Goal: Task Accomplishment & Management: Manage account settings

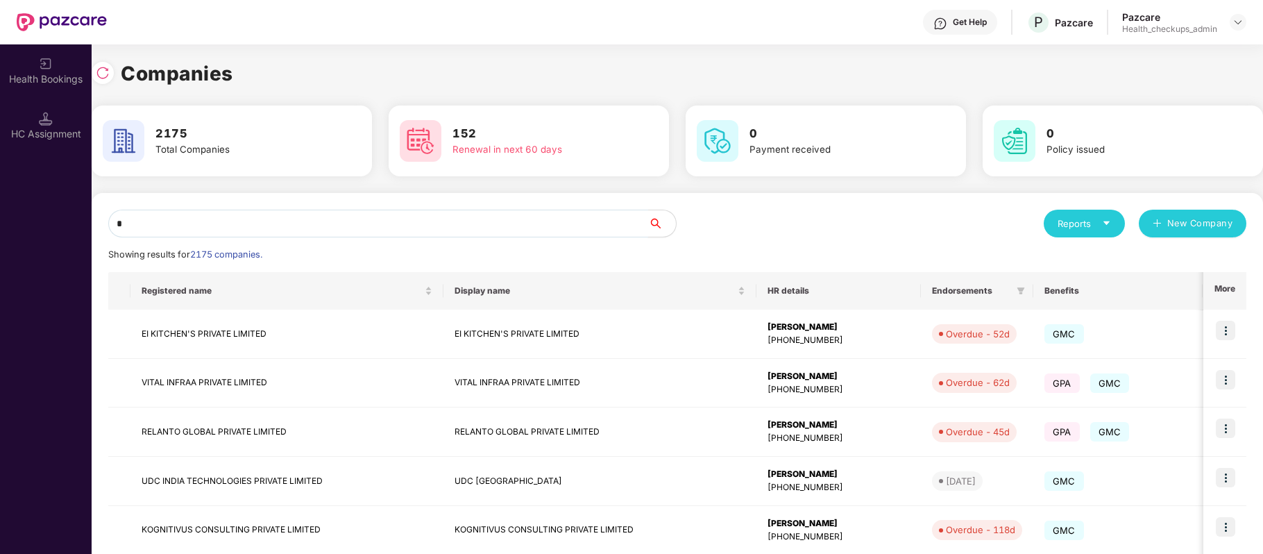
click at [563, 222] on input "*" at bounding box center [378, 224] width 540 height 28
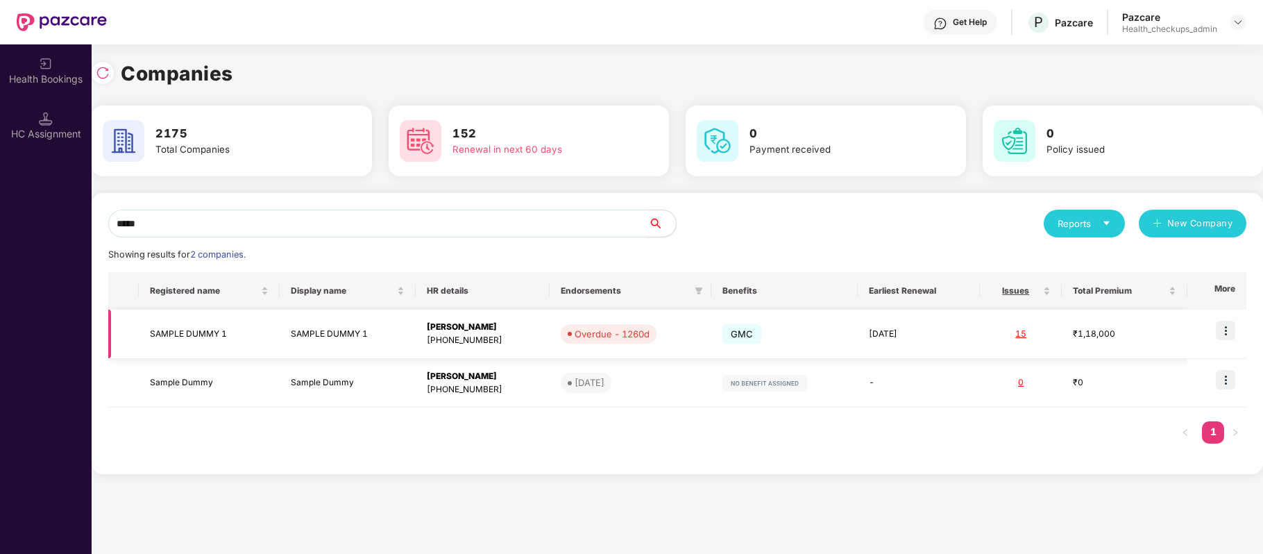
type input "*****"
click at [1148, 351] on td "₹1,18,000" at bounding box center [1125, 333] width 126 height 49
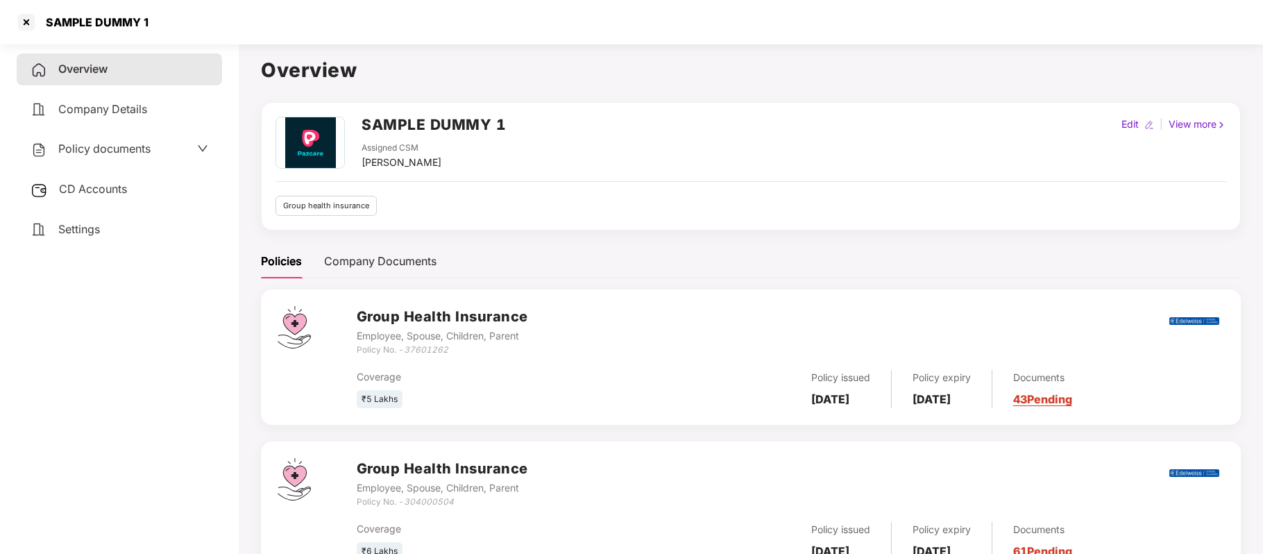
click at [1128, 129] on div "Edit" at bounding box center [1130, 124] width 23 height 15
select select "****"
select select "**********"
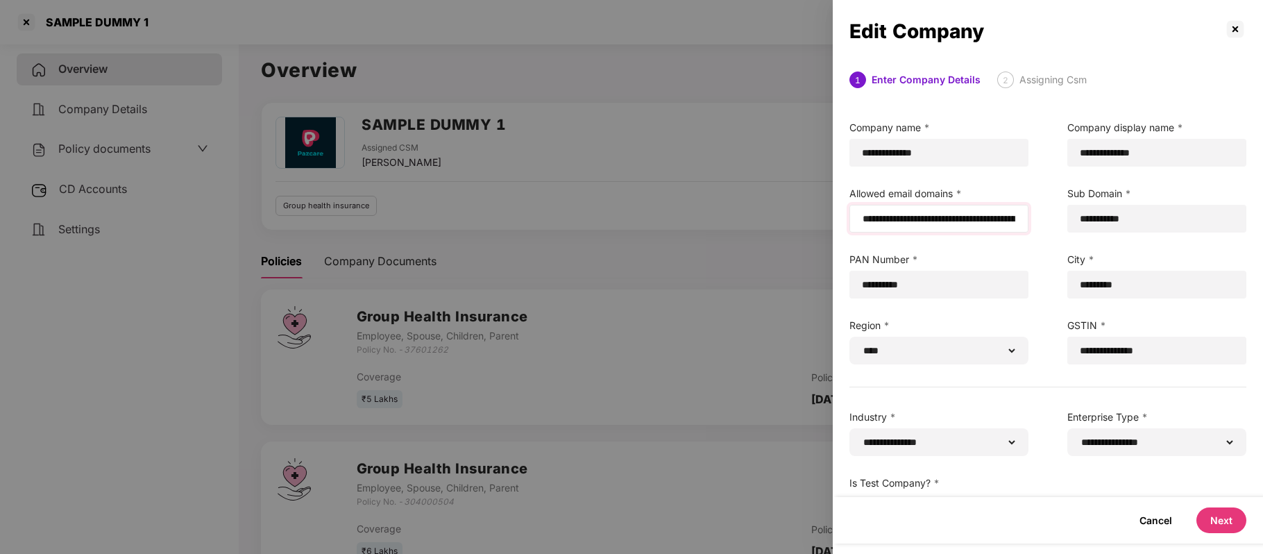
click at [860, 217] on div at bounding box center [938, 219] width 179 height 28
click at [861, 217] on input "email" at bounding box center [938, 219] width 155 height 15
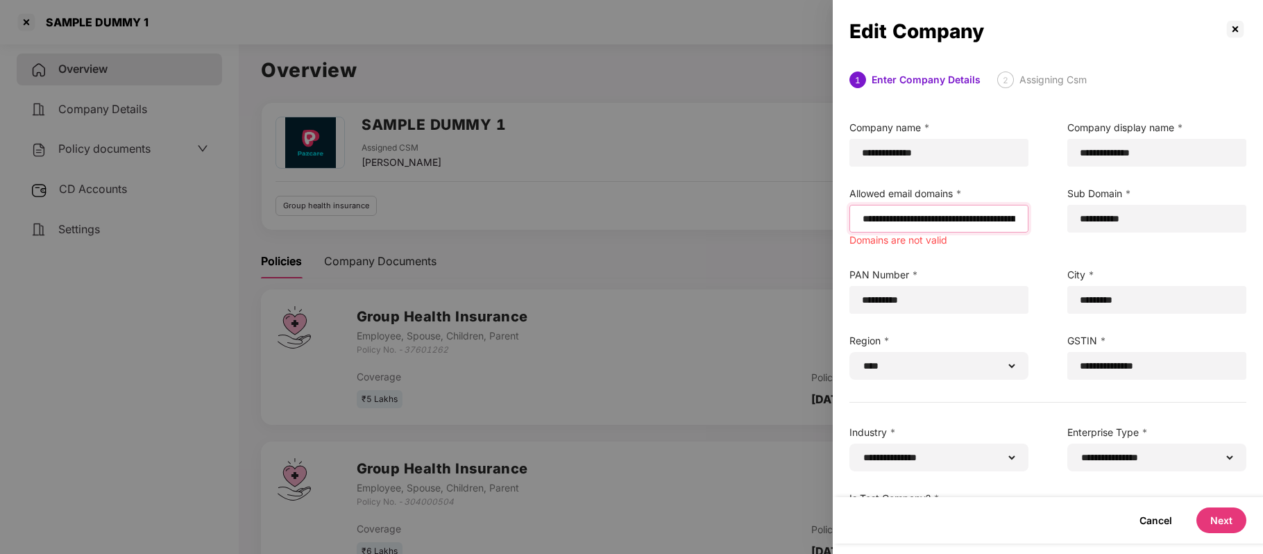
paste input "**********"
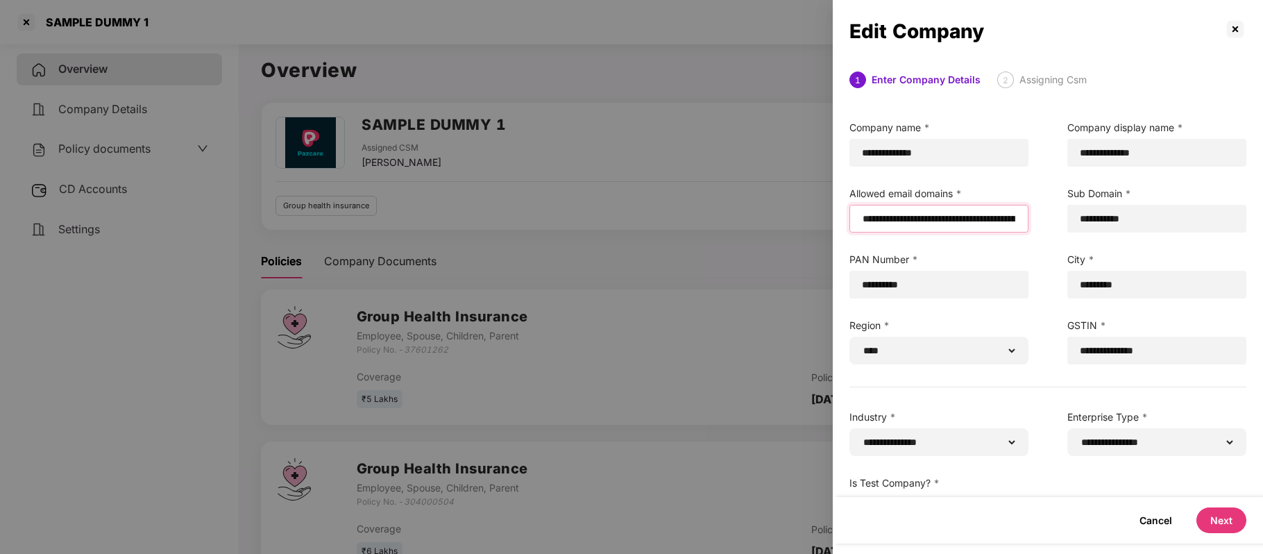
type input "**********"
click at [1228, 511] on button "Next" at bounding box center [1221, 520] width 50 height 26
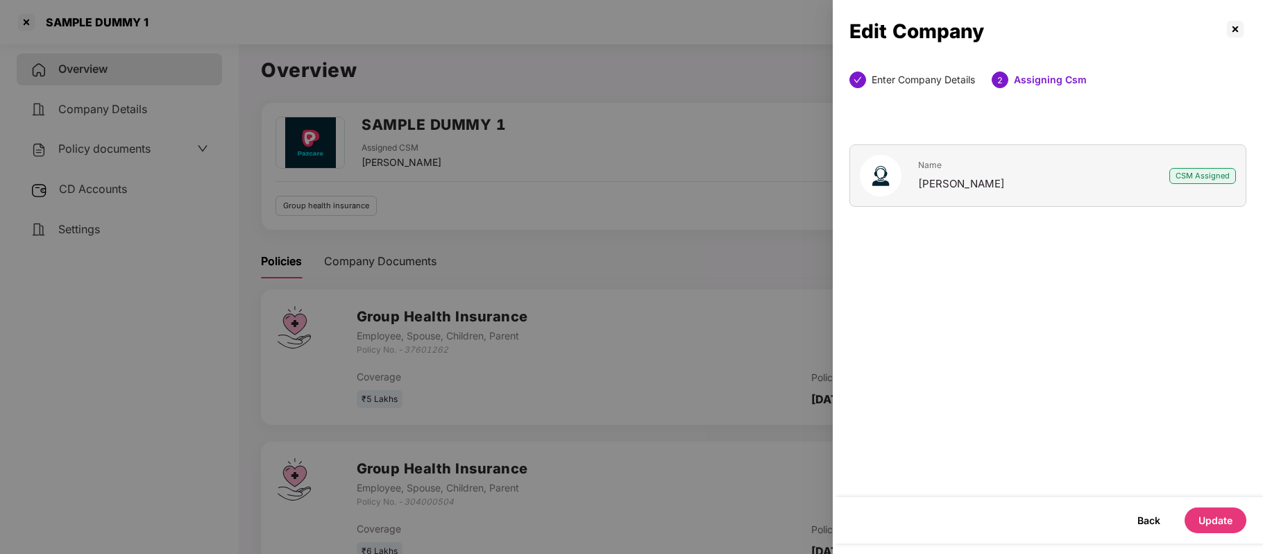
click at [1228, 511] on button "Update" at bounding box center [1216, 520] width 62 height 26
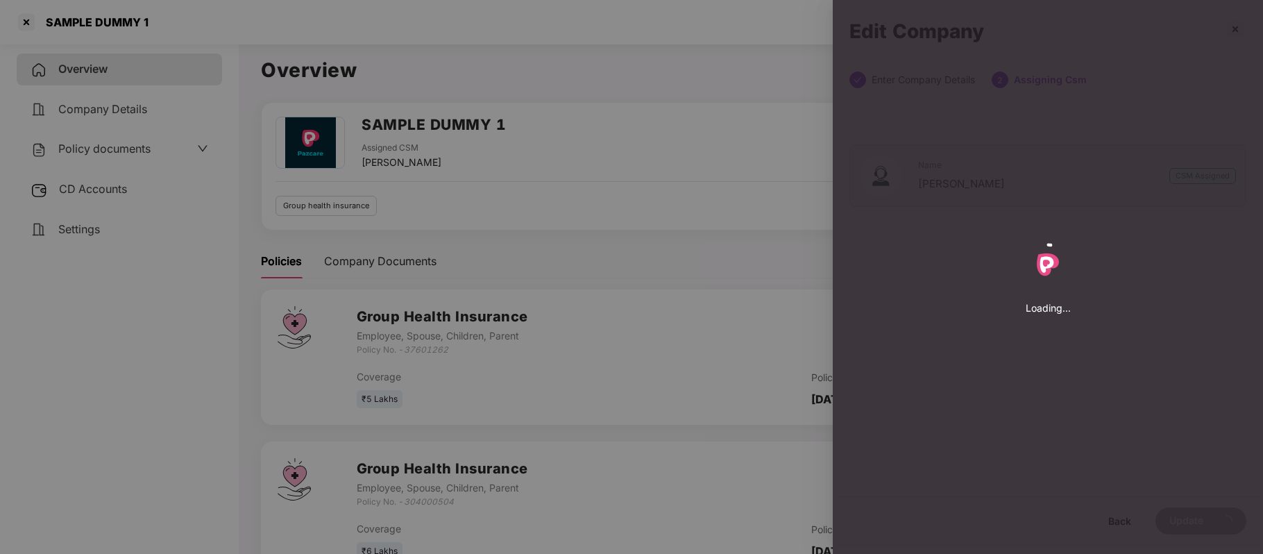
select select "****"
select select "**********"
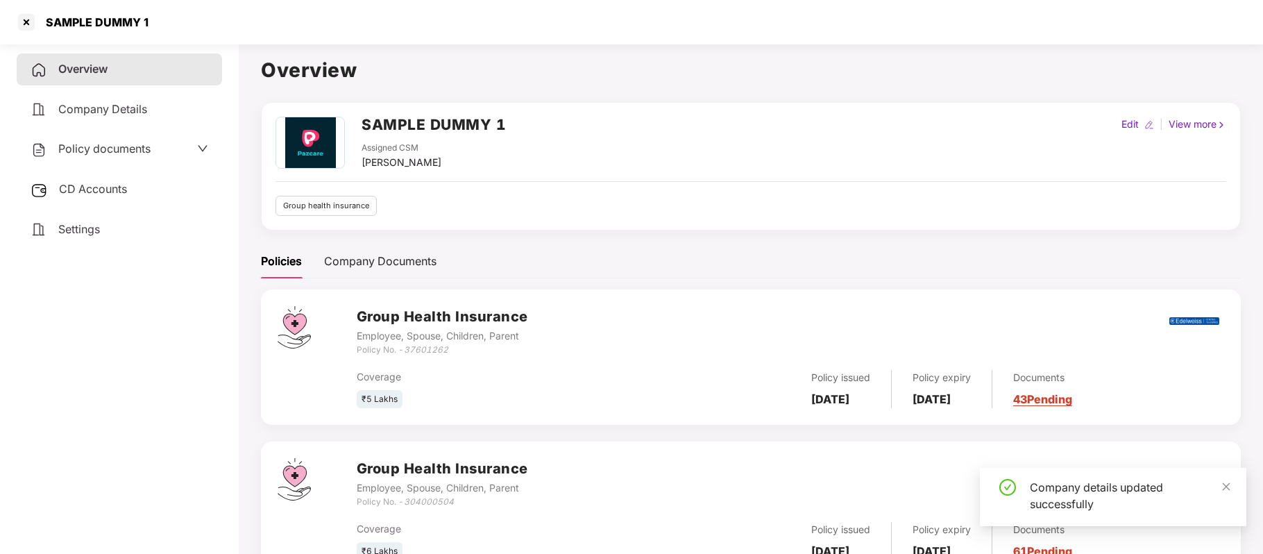
scroll to position [57, 0]
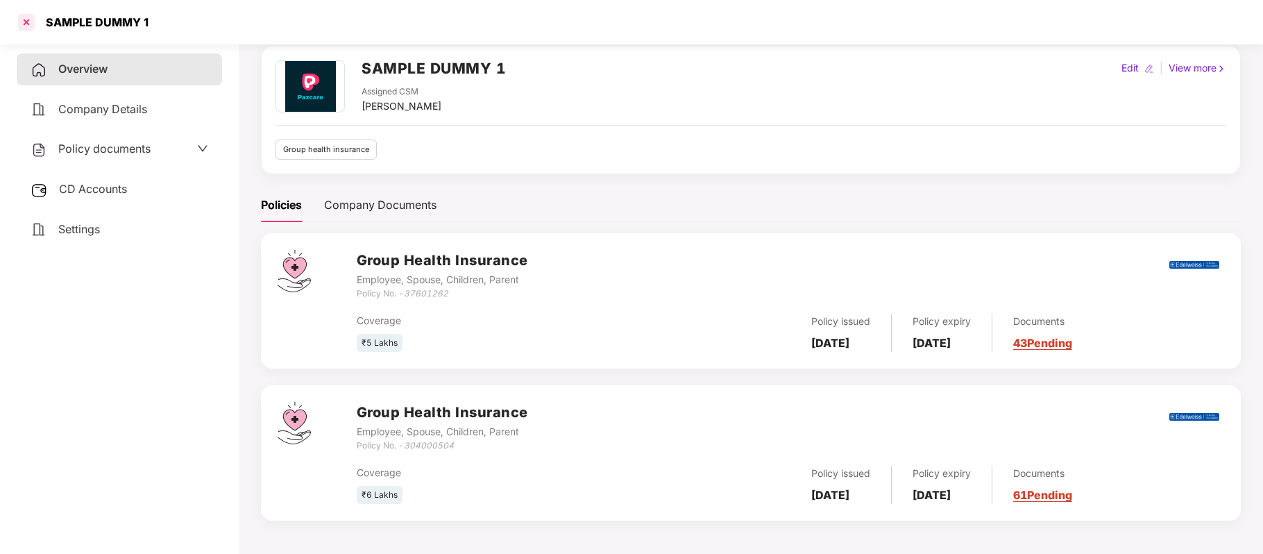
click at [31, 17] on div at bounding box center [26, 22] width 22 height 22
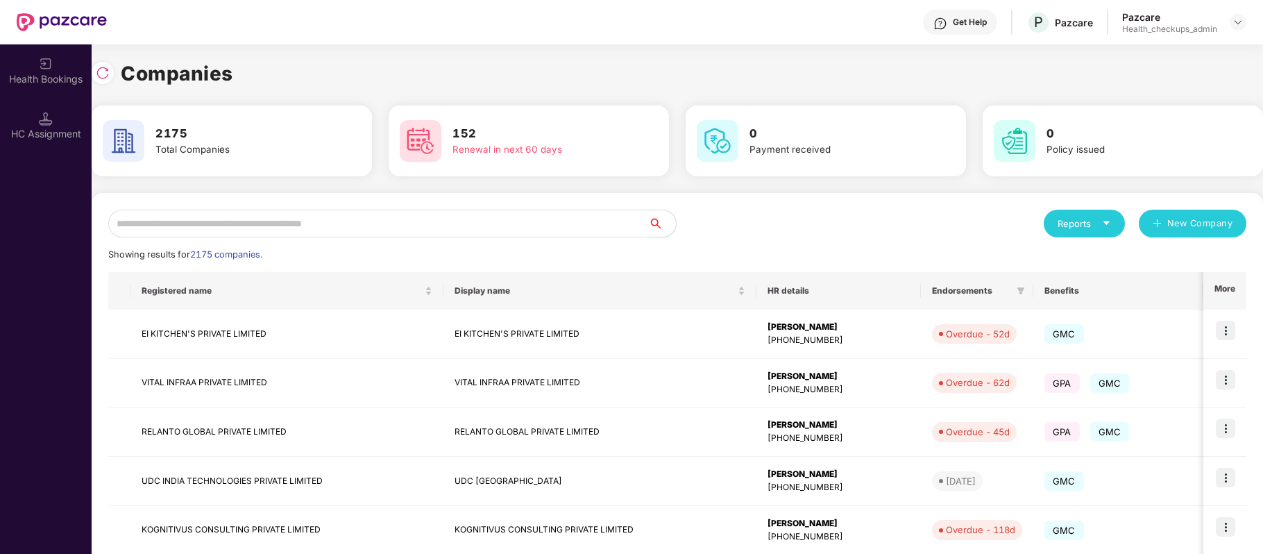
click at [270, 222] on input "text" at bounding box center [378, 224] width 540 height 28
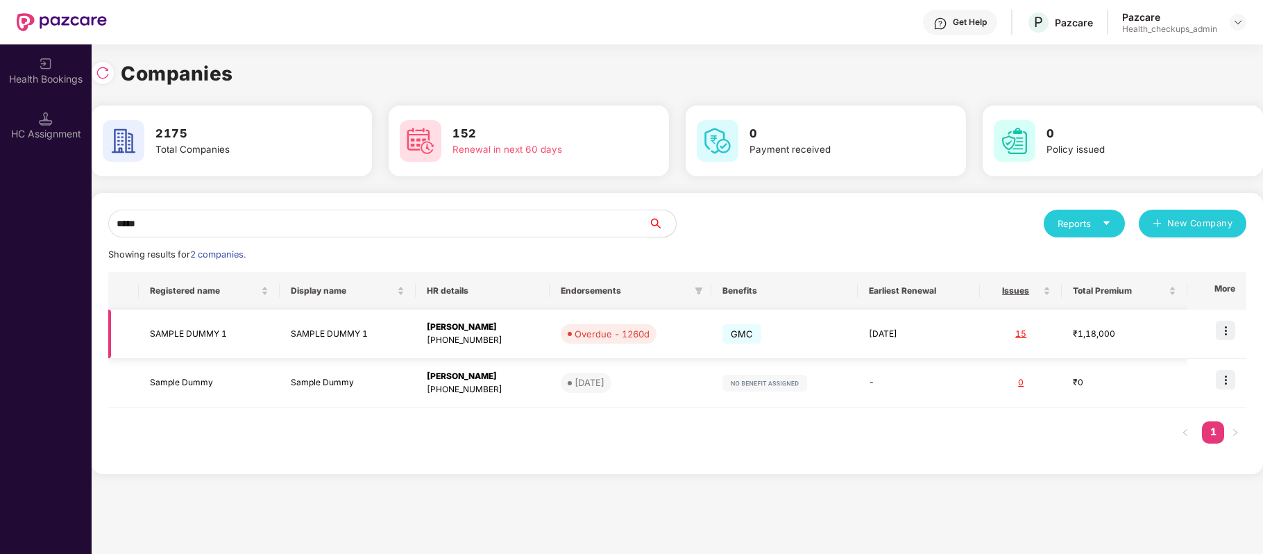
type input "*****"
click at [1225, 336] on img at bounding box center [1225, 330] width 19 height 19
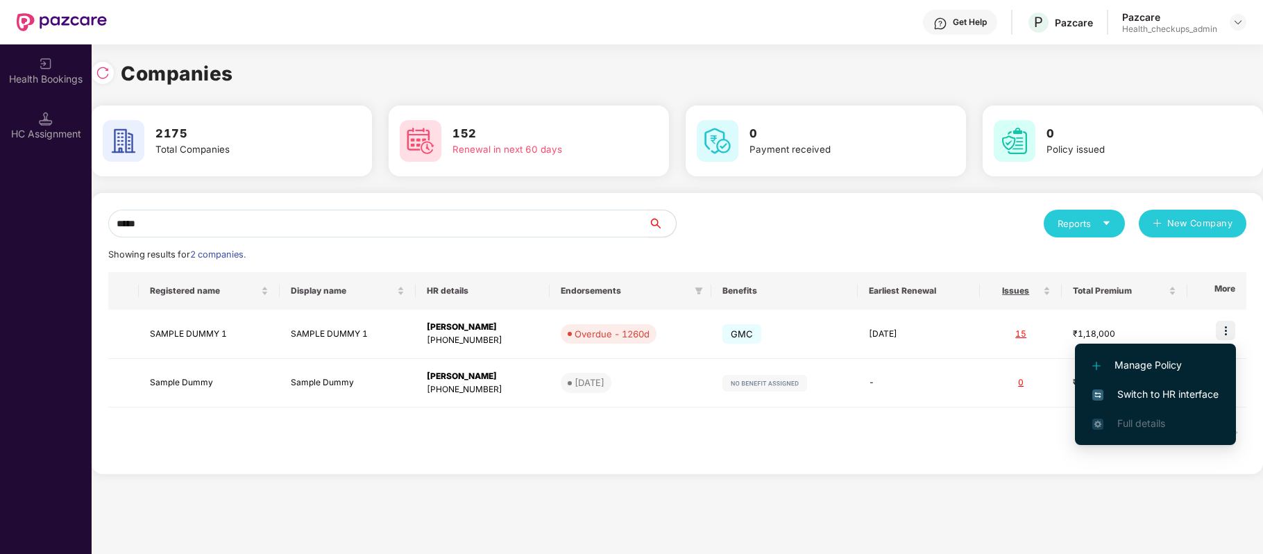
click at [1153, 398] on span "Switch to HR interface" at bounding box center [1155, 394] width 126 height 15
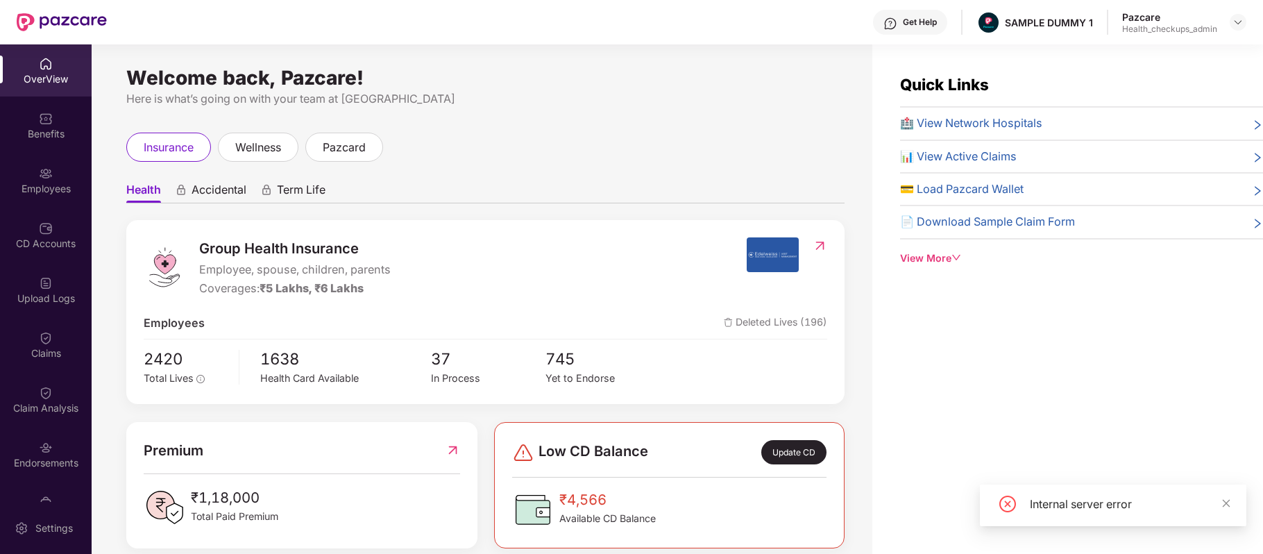
click at [3, 173] on div "Employees" at bounding box center [46, 180] width 92 height 52
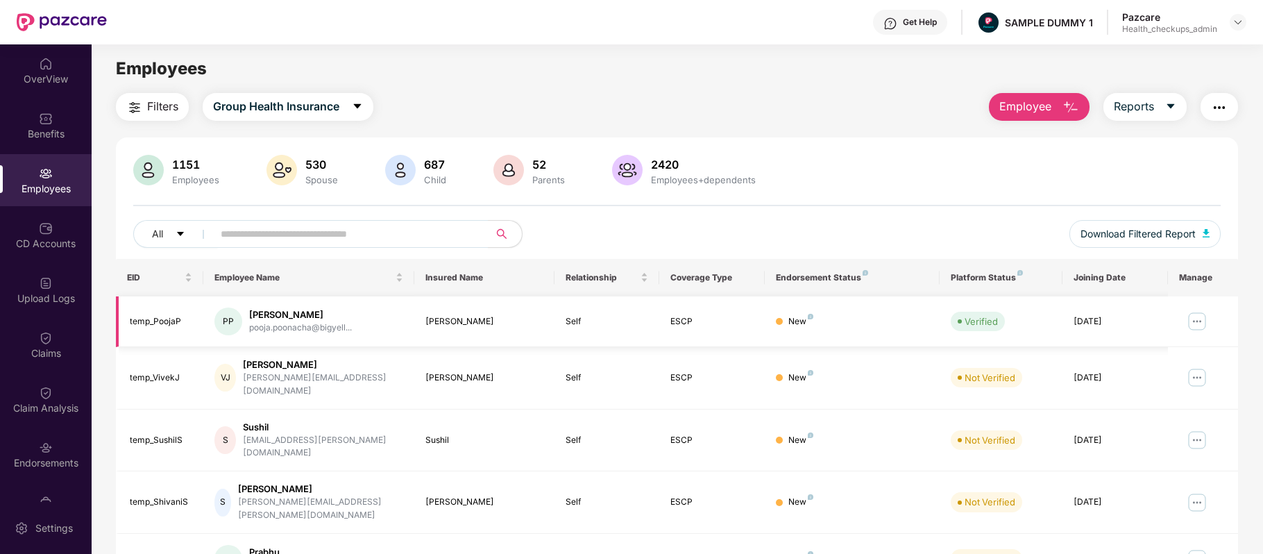
click at [1198, 326] on img at bounding box center [1197, 321] width 22 height 22
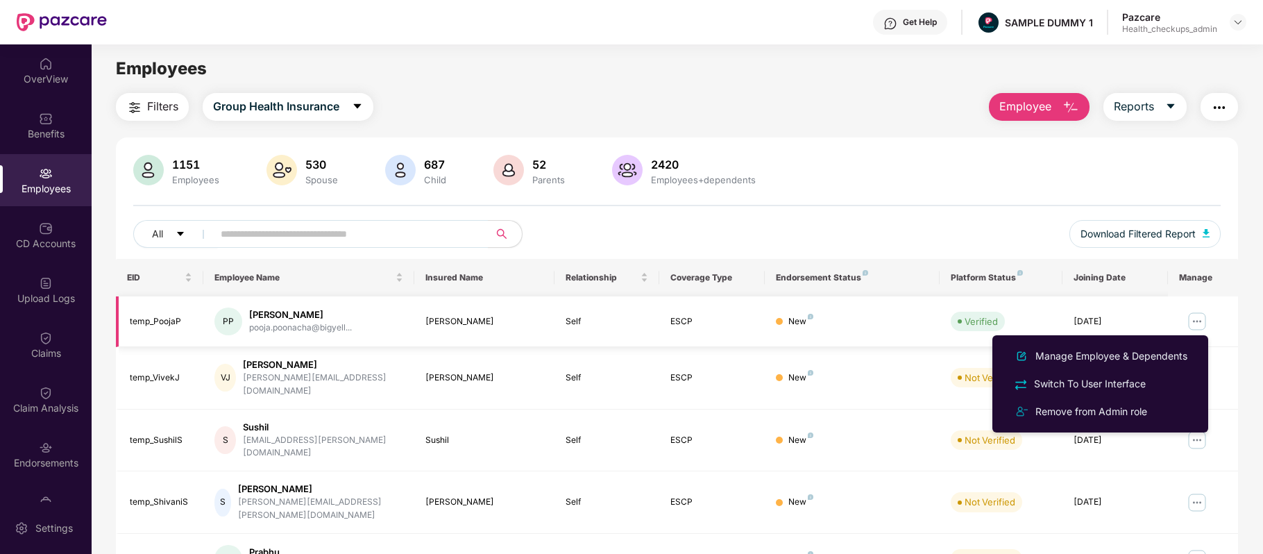
scroll to position [301, 0]
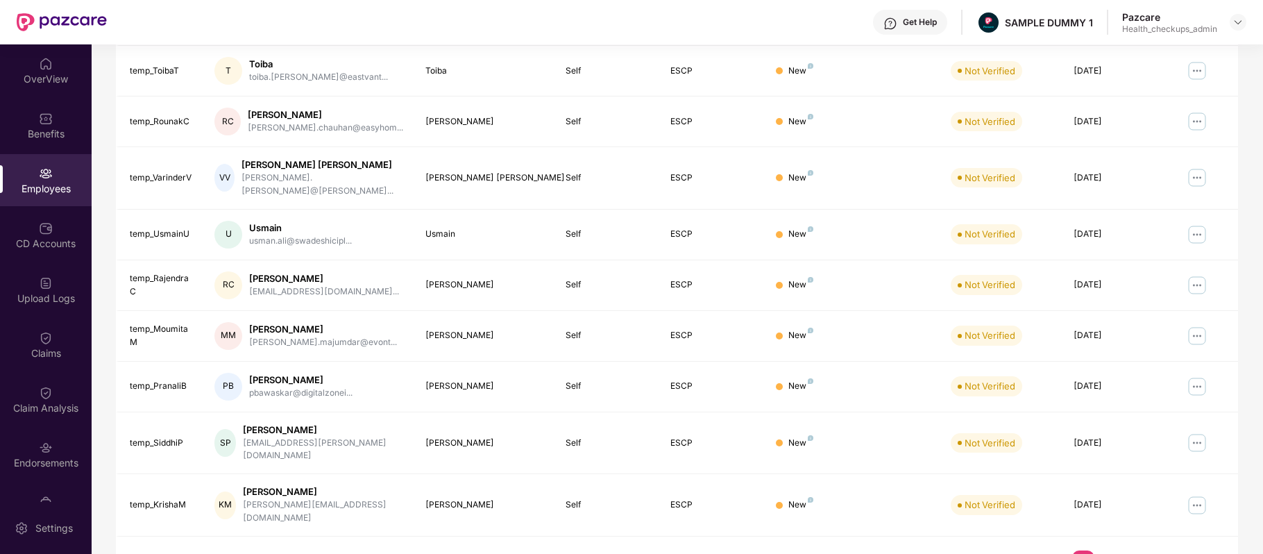
click at [1099, 550] on link "3" at bounding box center [1105, 560] width 22 height 21
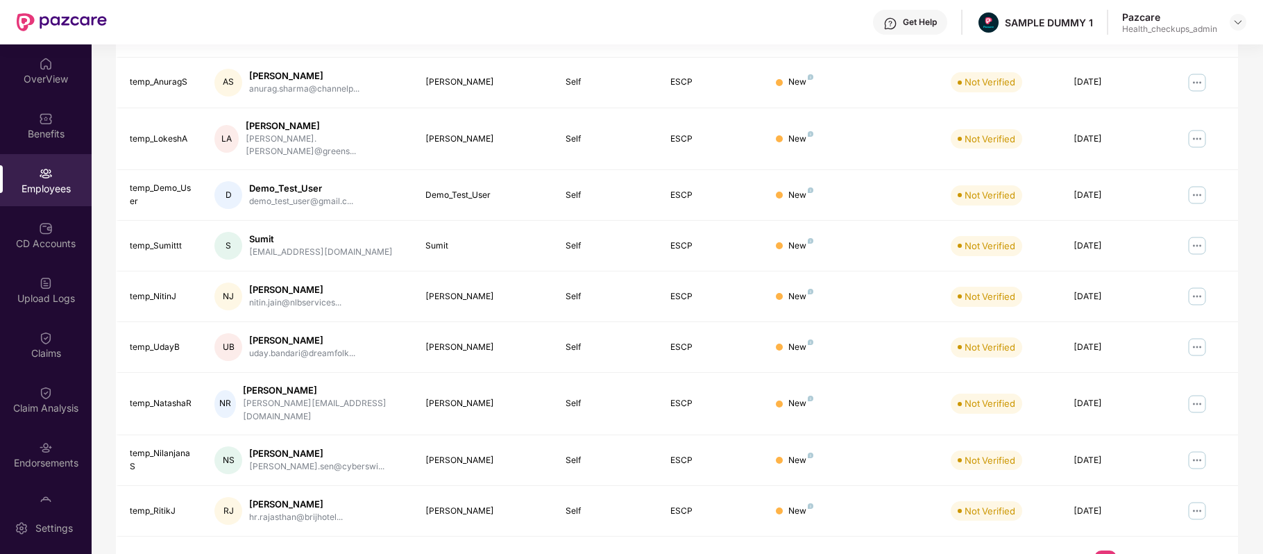
click at [1061, 550] on link "1" at bounding box center [1061, 560] width 22 height 21
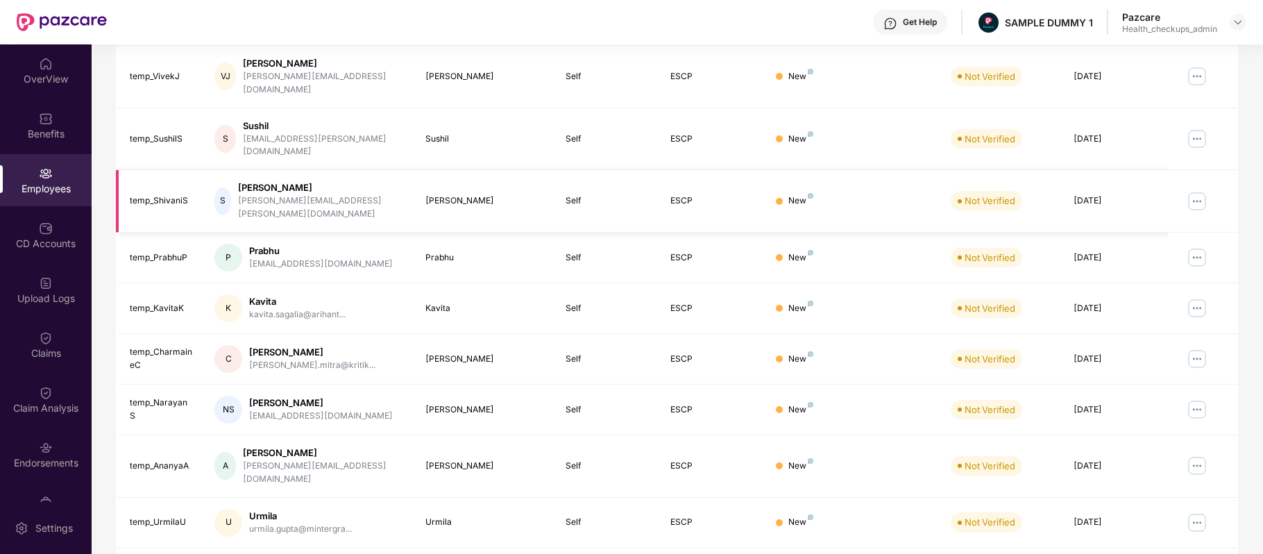
scroll to position [0, 0]
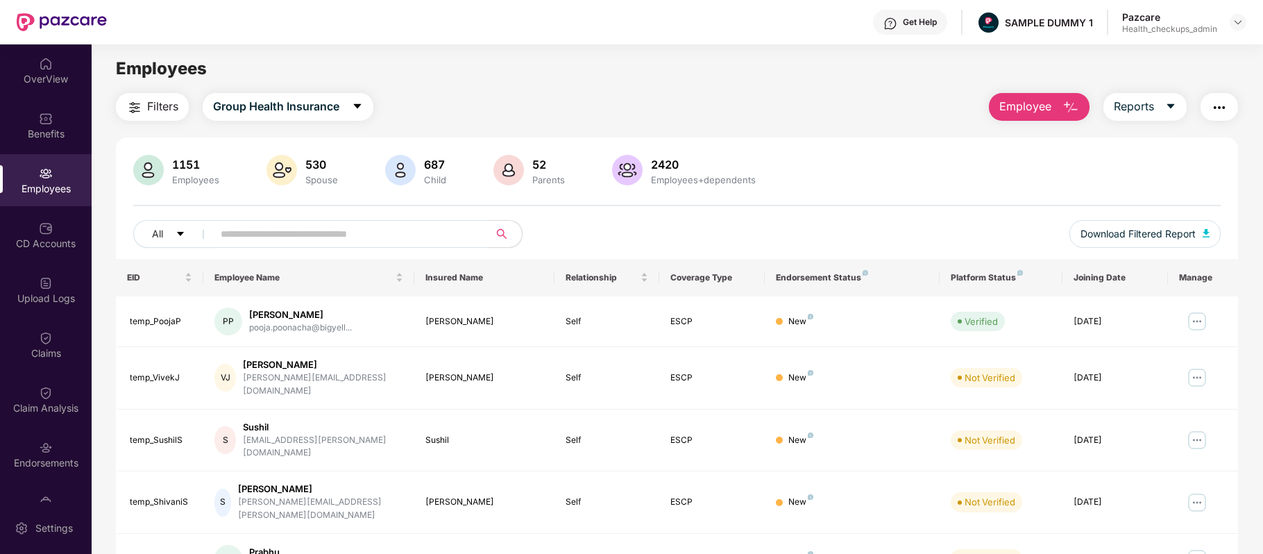
click at [1052, 112] on button "Employee" at bounding box center [1039, 107] width 101 height 28
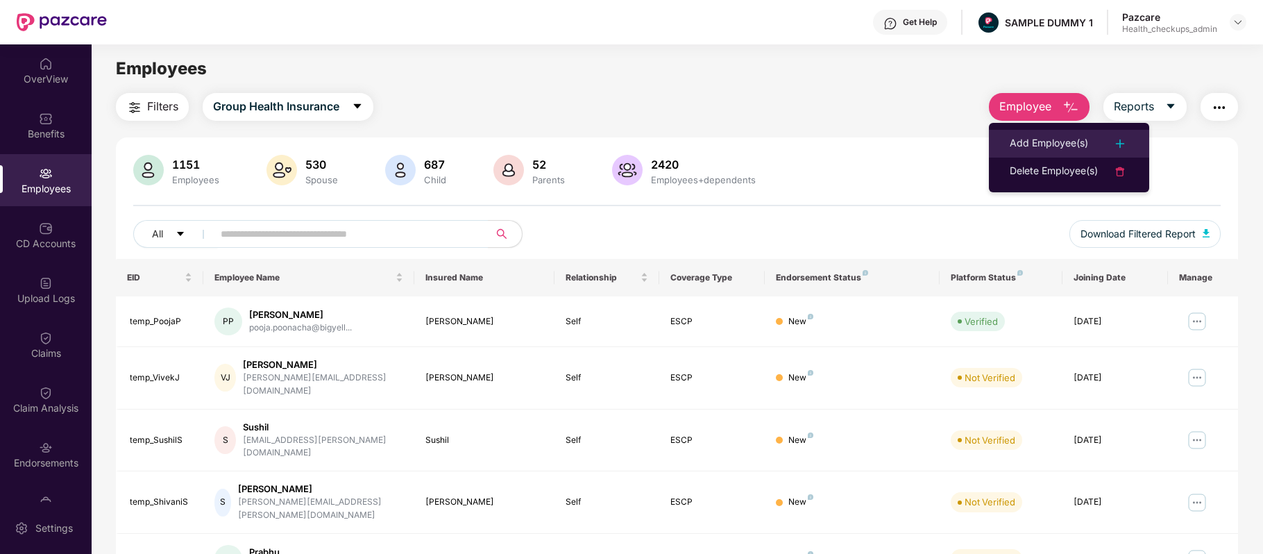
click at [1034, 134] on li "Add Employee(s)" at bounding box center [1069, 144] width 160 height 28
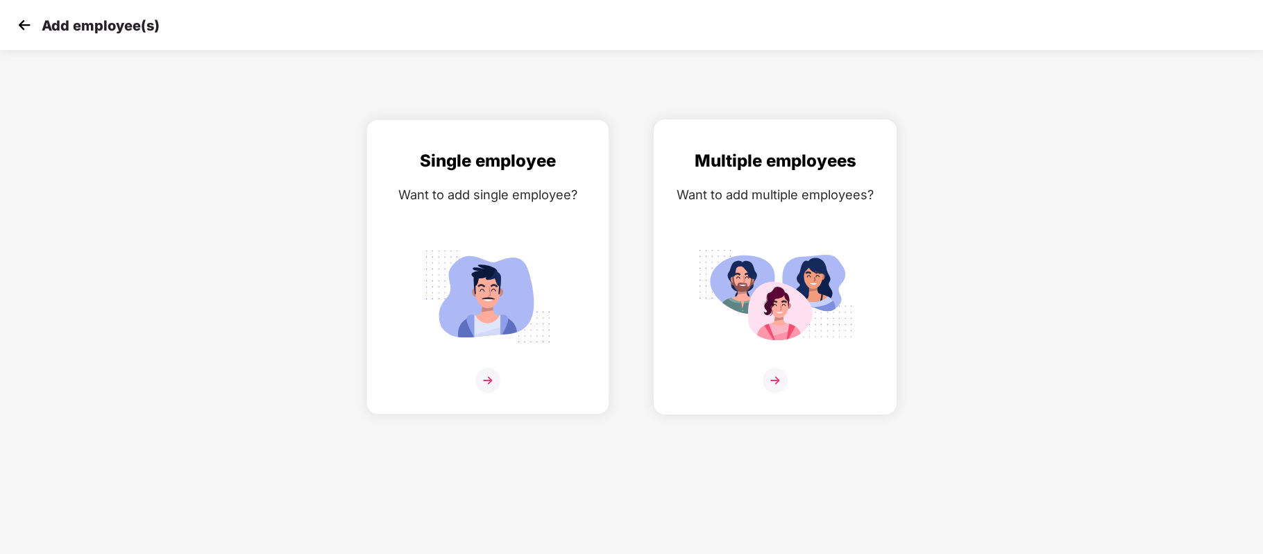
click at [756, 211] on div "Multiple employees Want to add multiple employees?" at bounding box center [775, 279] width 214 height 262
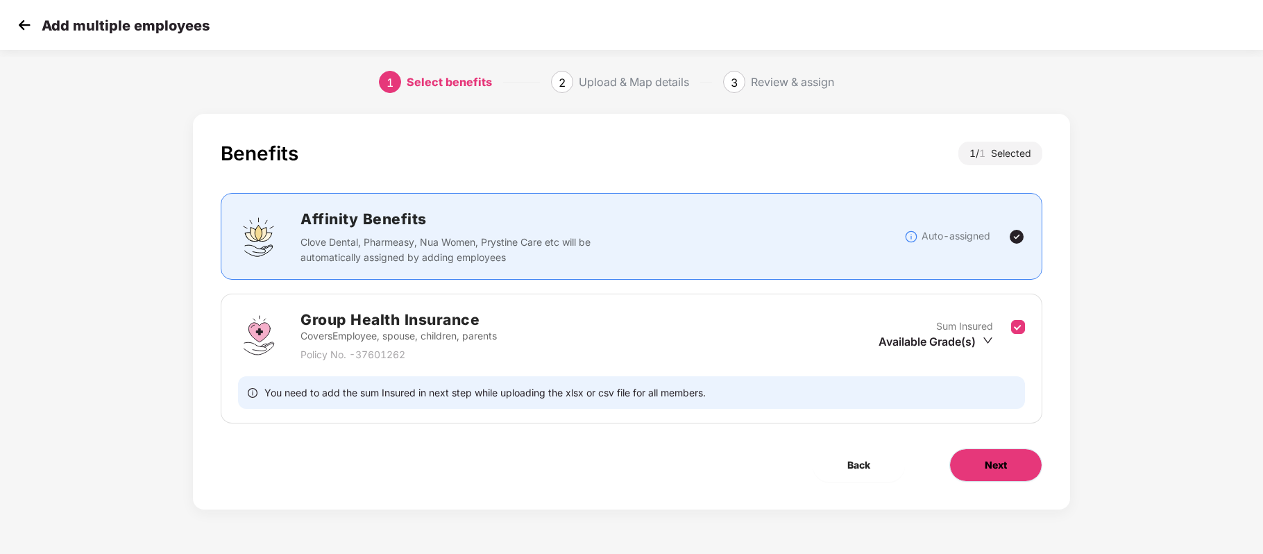
click at [1009, 466] on button "Next" at bounding box center [995, 464] width 93 height 33
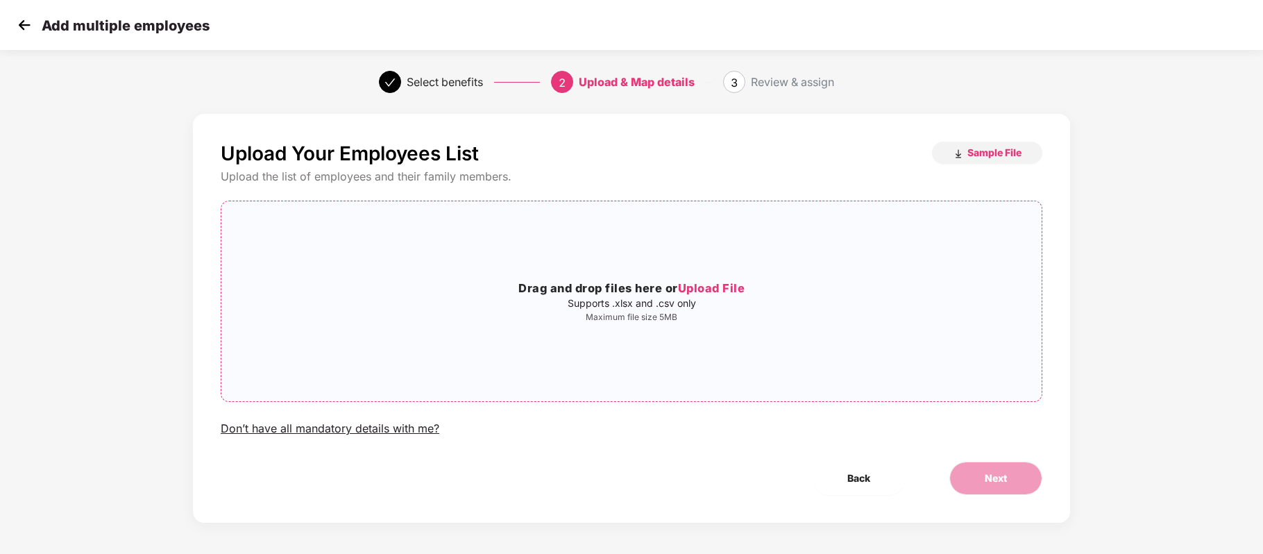
click at [712, 258] on div "Drag and drop files here or Upload File Supports .xlsx and .csv only Maximum fi…" at bounding box center [631, 301] width 820 height 178
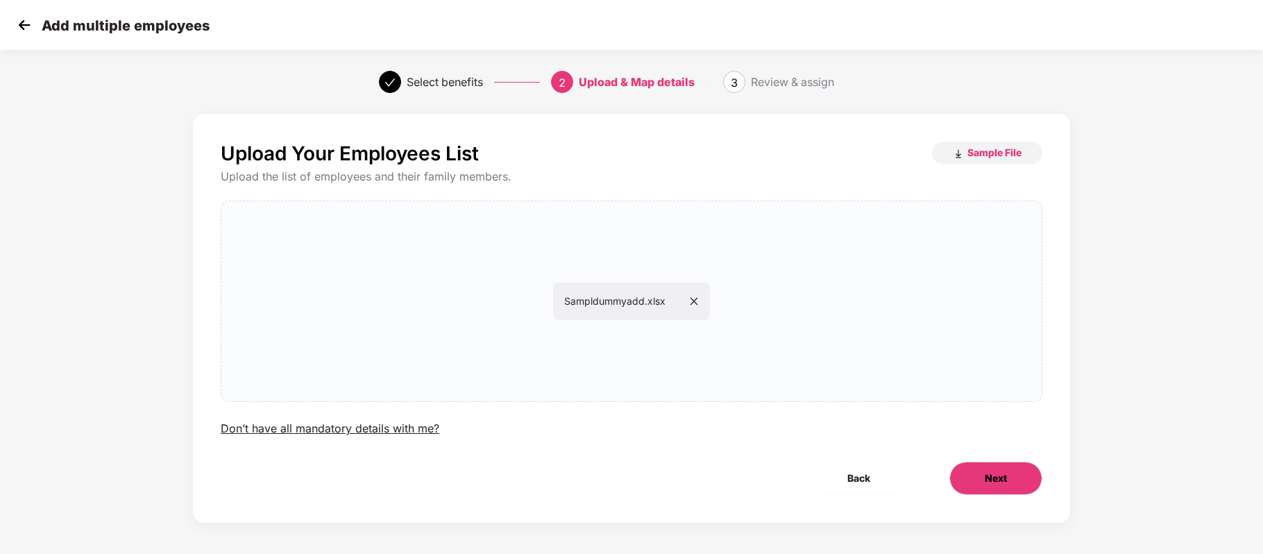
click at [969, 466] on button "Next" at bounding box center [995, 477] width 93 height 33
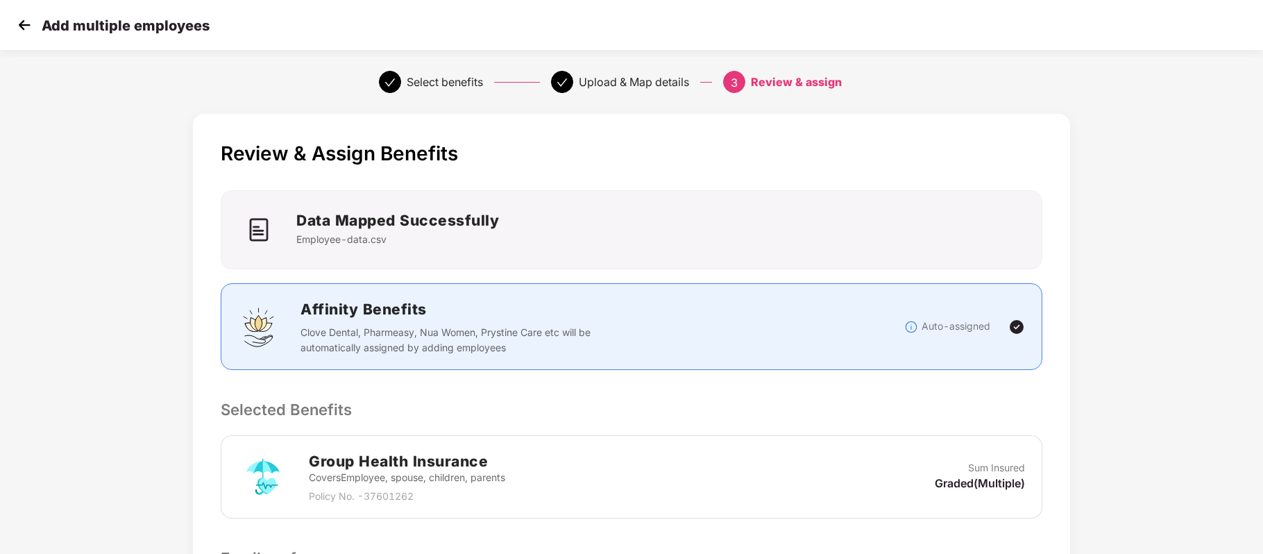
scroll to position [221, 0]
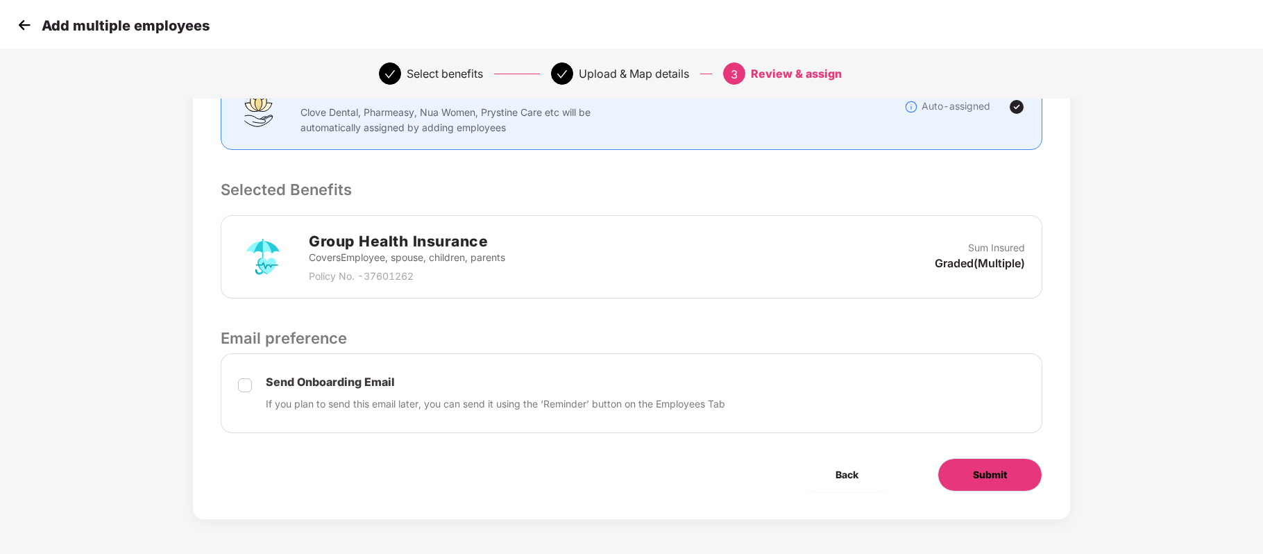
click at [963, 475] on button "Submit" at bounding box center [989, 474] width 105 height 33
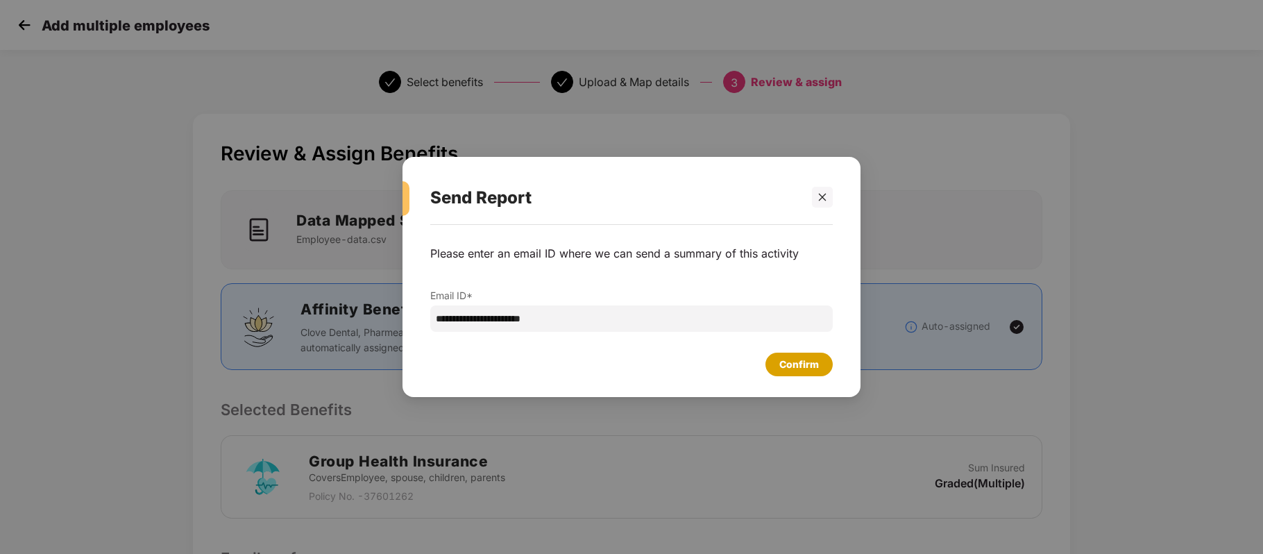
click at [803, 364] on div "Confirm" at bounding box center [799, 364] width 40 height 15
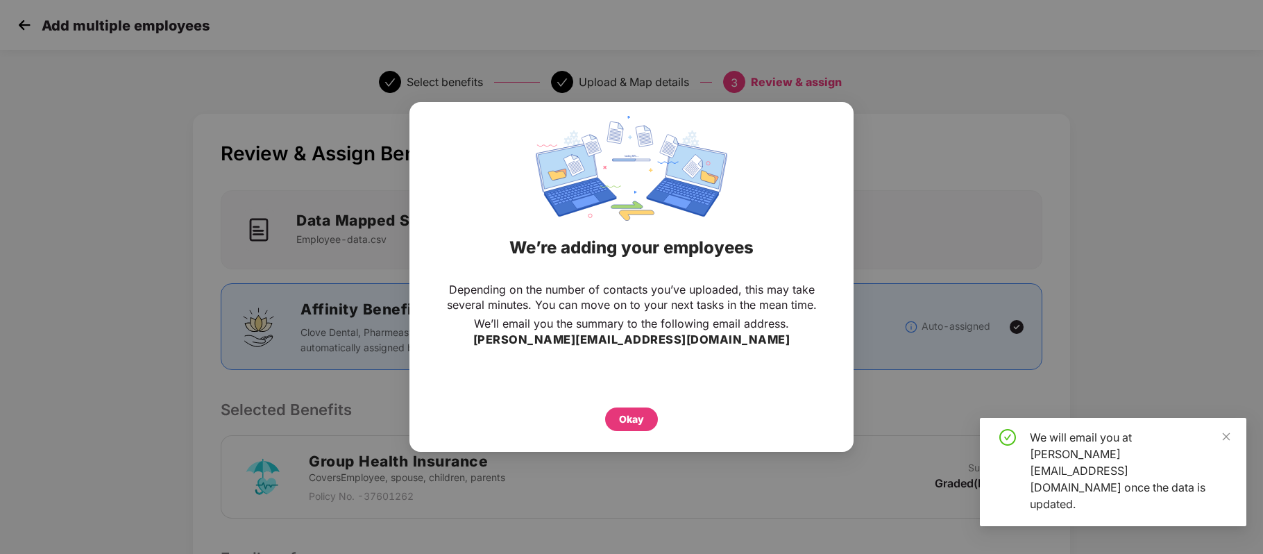
click at [636, 406] on div "Okay" at bounding box center [631, 415] width 389 height 31
click at [633, 414] on div "Okay" at bounding box center [631, 418] width 25 height 15
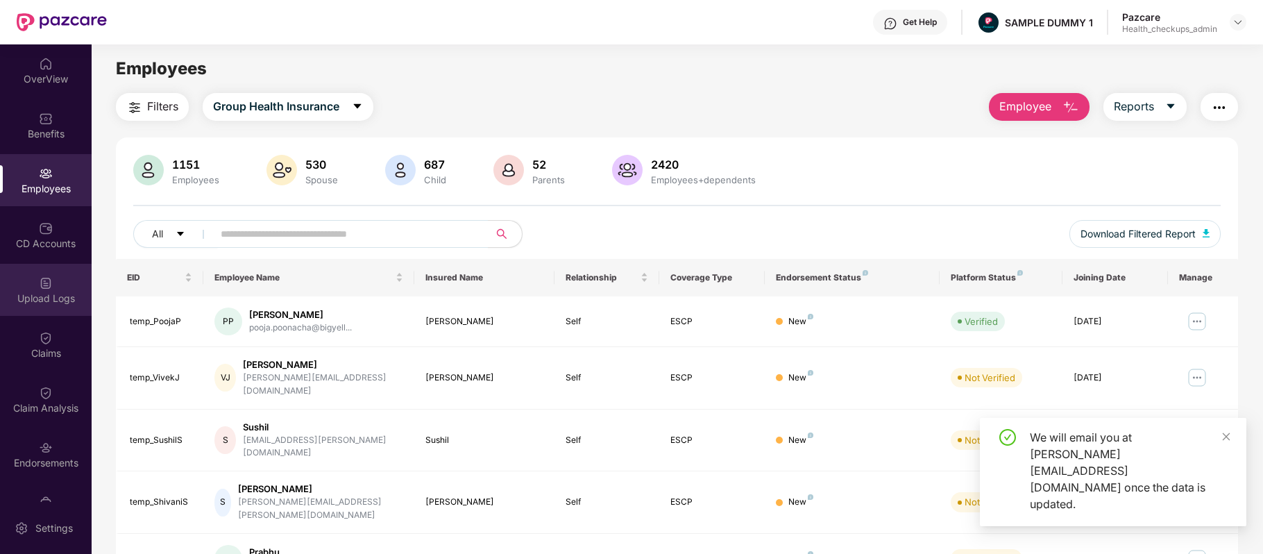
click at [49, 273] on div "Upload Logs" at bounding box center [46, 290] width 92 height 52
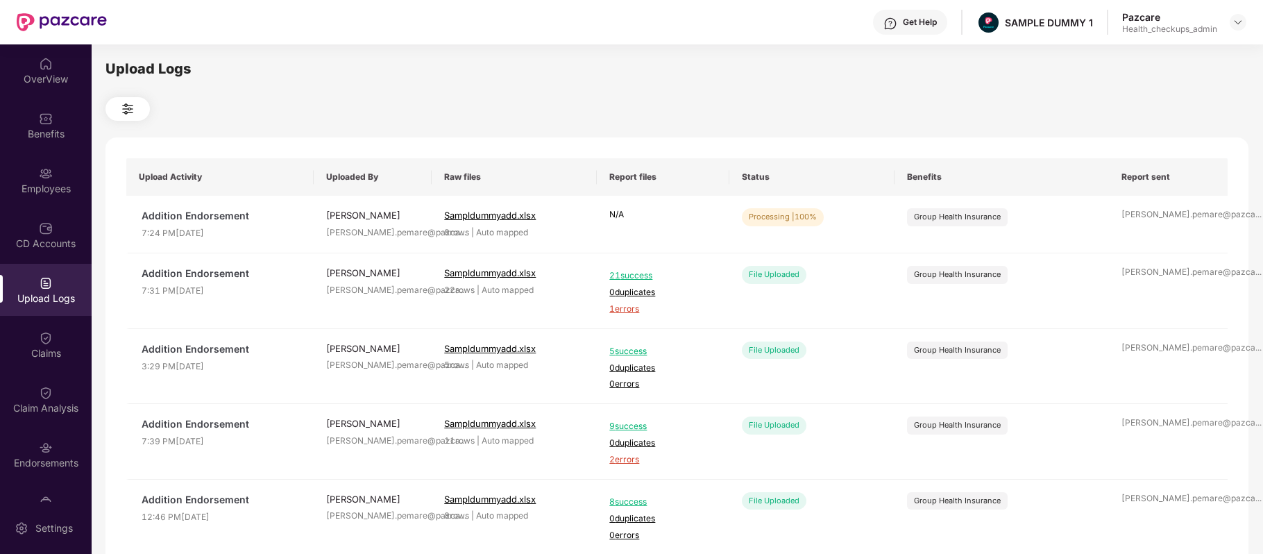
click at [49, 273] on div "Upload Logs" at bounding box center [46, 290] width 92 height 52
click at [40, 243] on div "CD Accounts" at bounding box center [46, 244] width 92 height 14
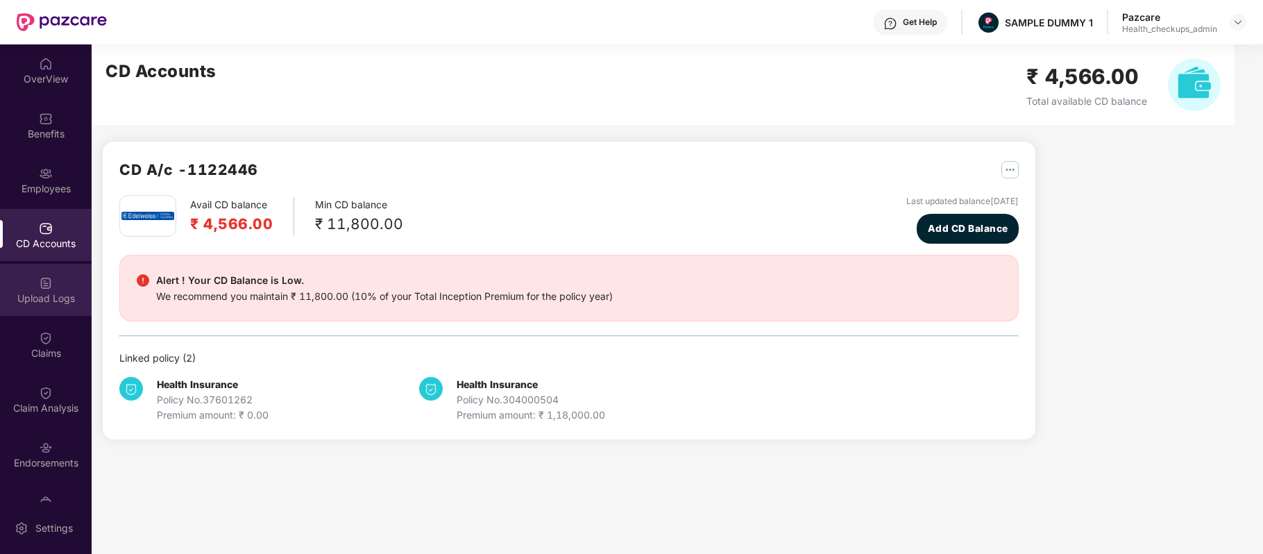
click at [40, 291] on div "Upload Logs" at bounding box center [46, 298] width 92 height 14
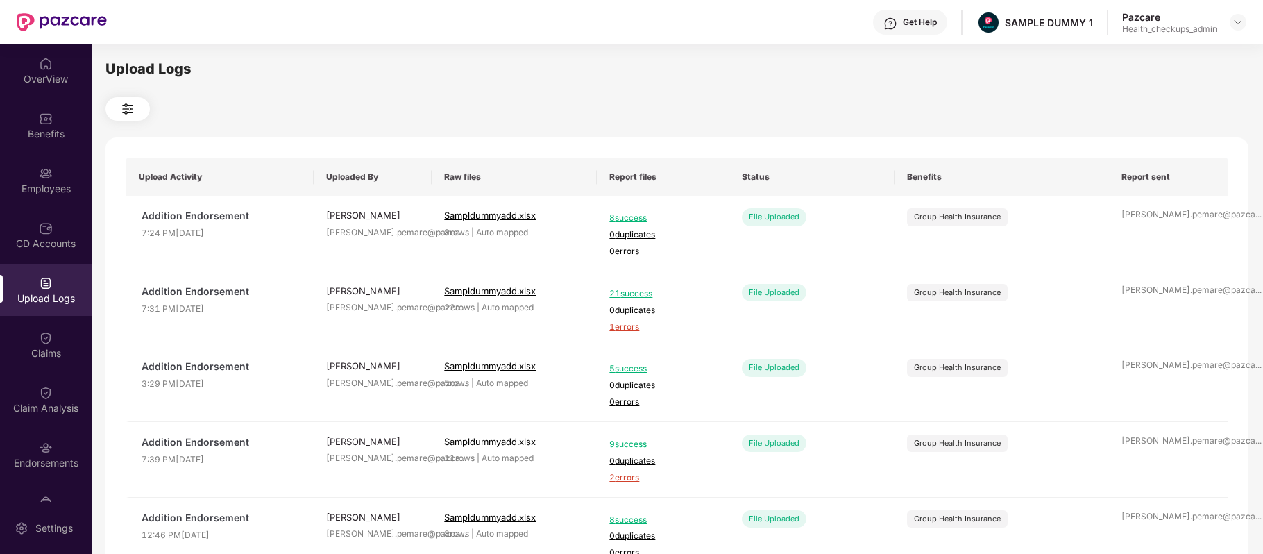
click at [37, 207] on div "OverView Benefits Employees CD Accounts Upload Logs Claims Claim Analysis Endor…" at bounding box center [46, 272] width 92 height 457
click at [53, 189] on div "Employees" at bounding box center [46, 189] width 92 height 14
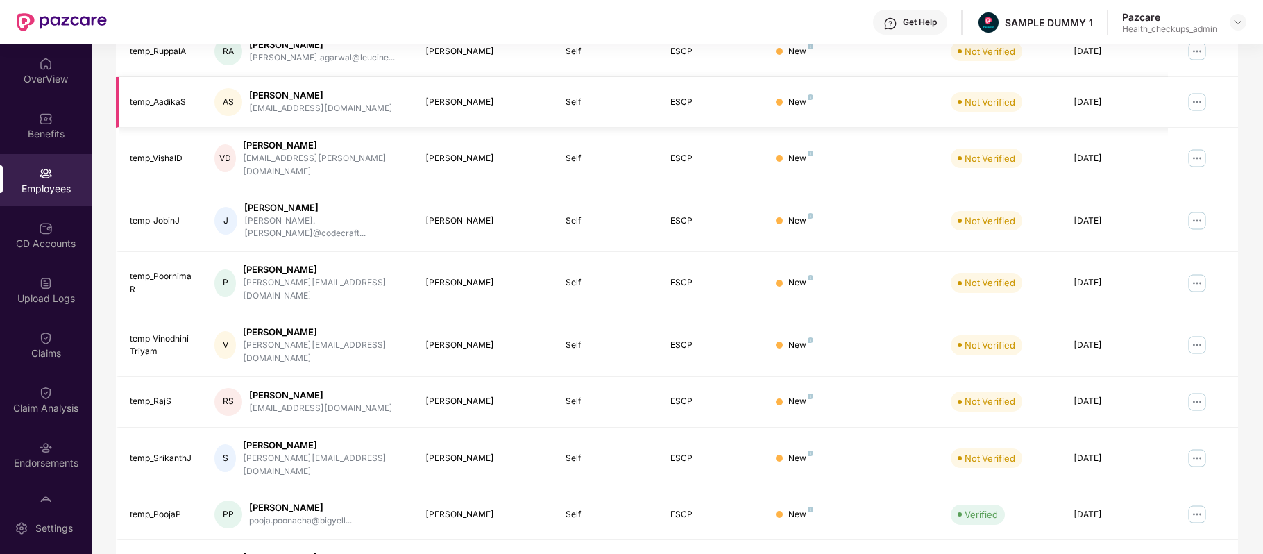
scroll to position [271, 0]
click at [1194, 446] on img at bounding box center [1197, 457] width 22 height 22
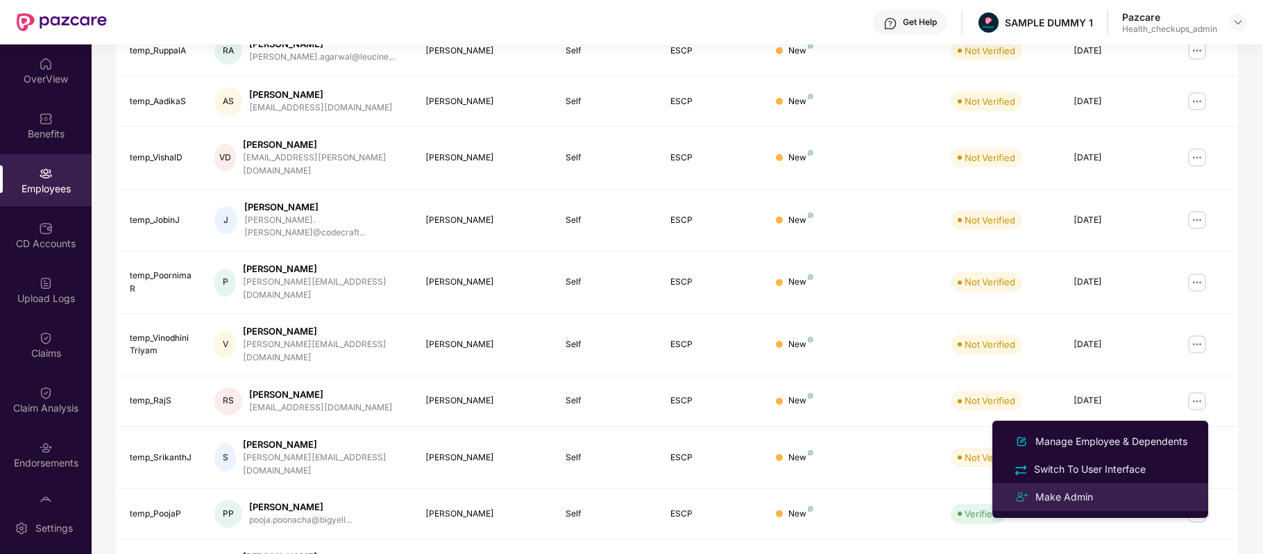
click at [1064, 486] on li "Make Admin" at bounding box center [1100, 497] width 216 height 28
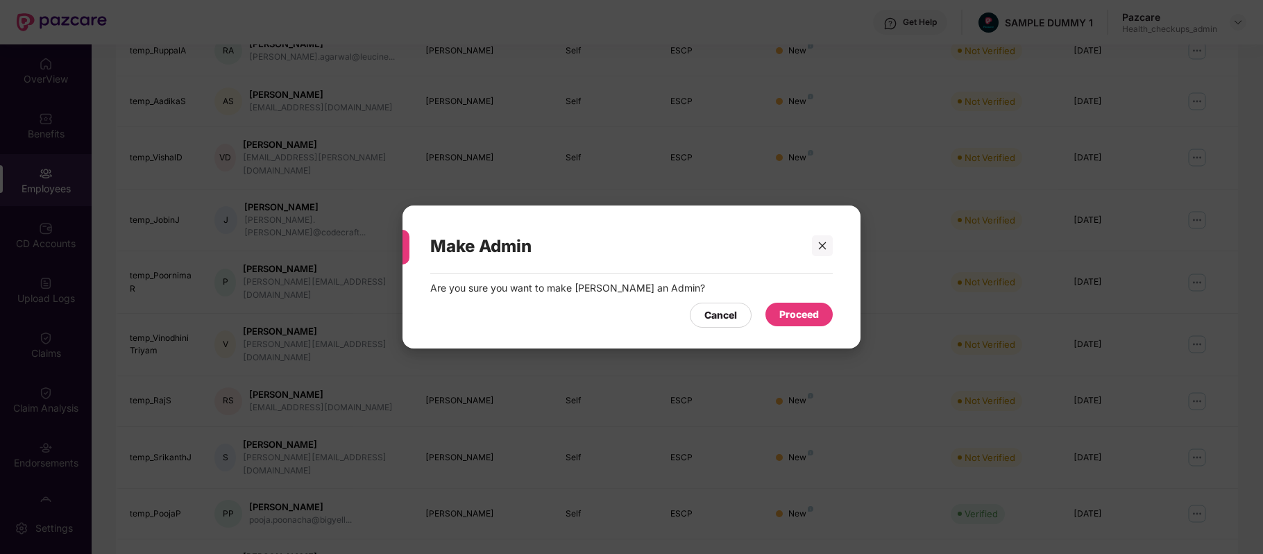
click at [816, 318] on div "Proceed" at bounding box center [799, 314] width 40 height 15
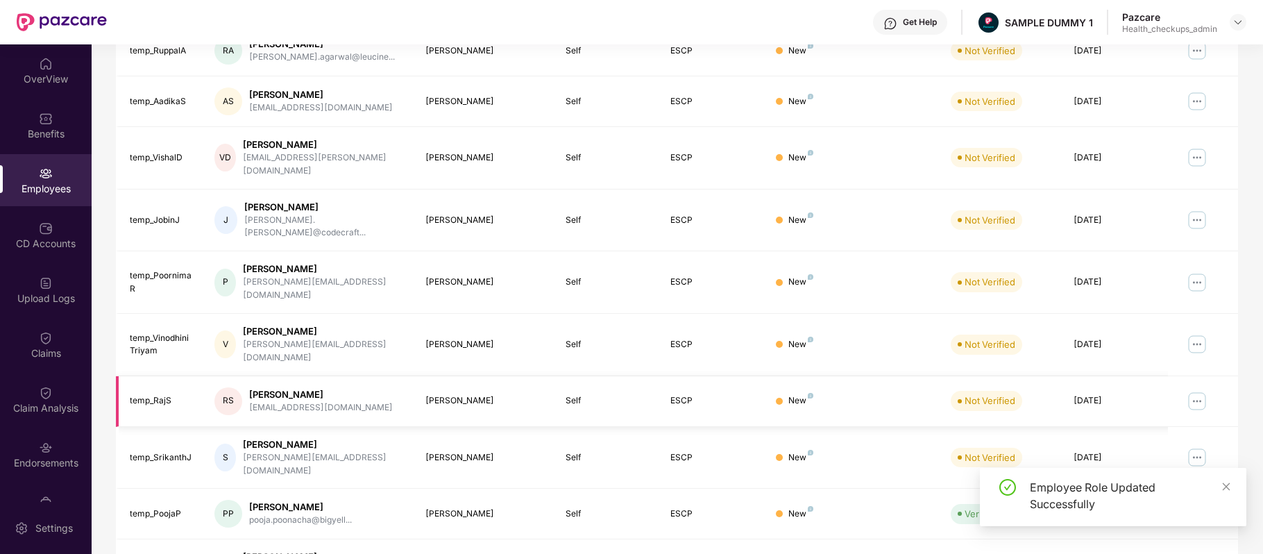
click at [1196, 390] on img at bounding box center [1197, 401] width 22 height 22
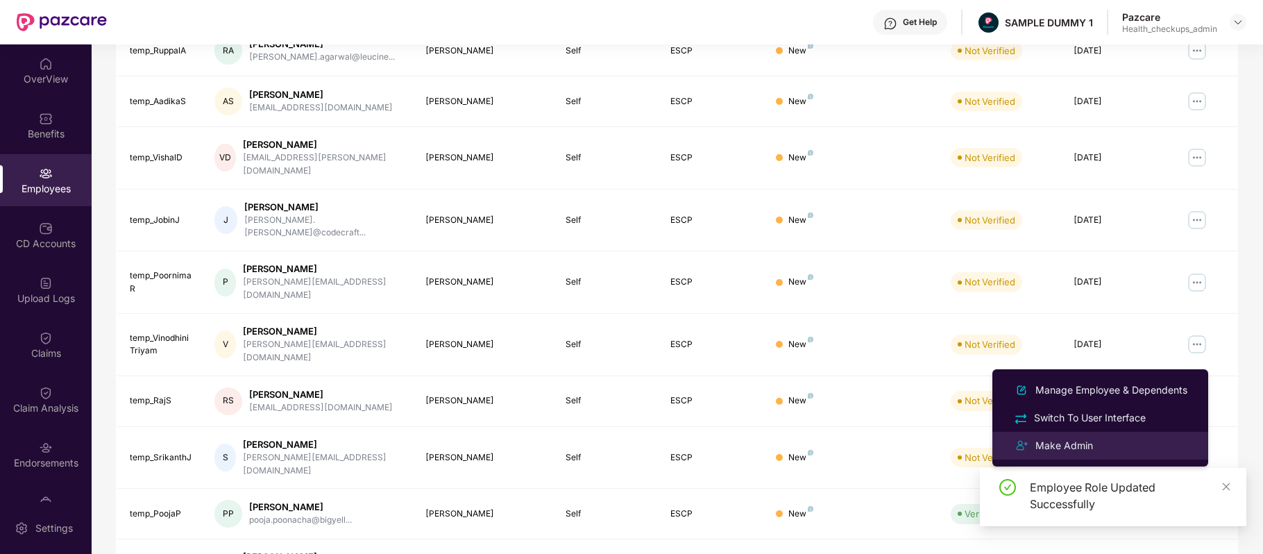
click at [1039, 455] on li "Make Admin" at bounding box center [1100, 446] width 216 height 28
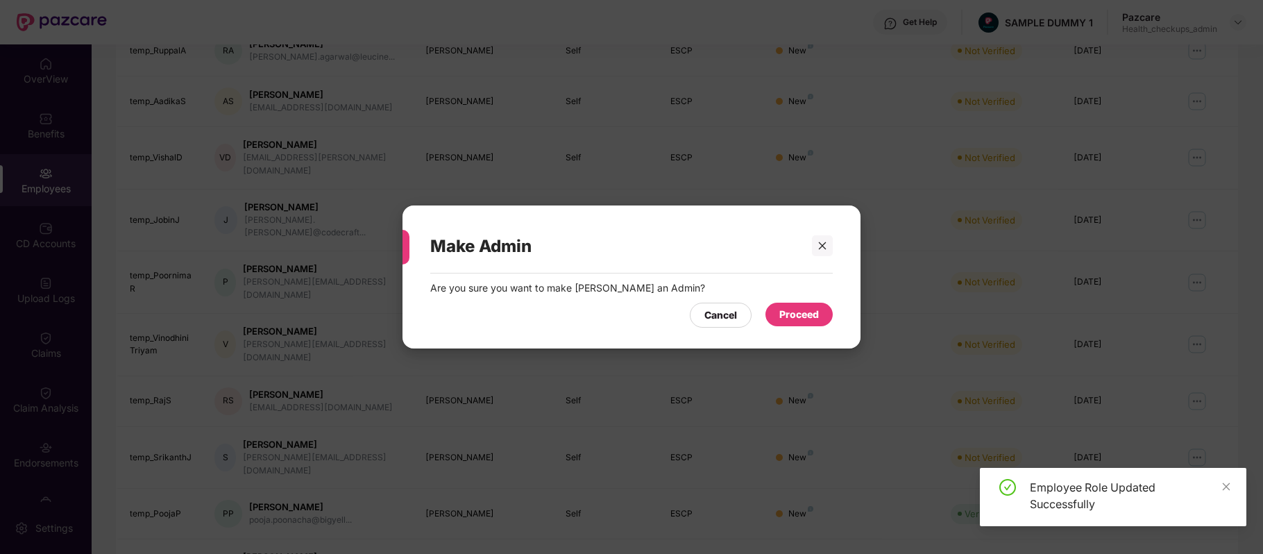
click at [797, 314] on div "Proceed" at bounding box center [799, 314] width 40 height 15
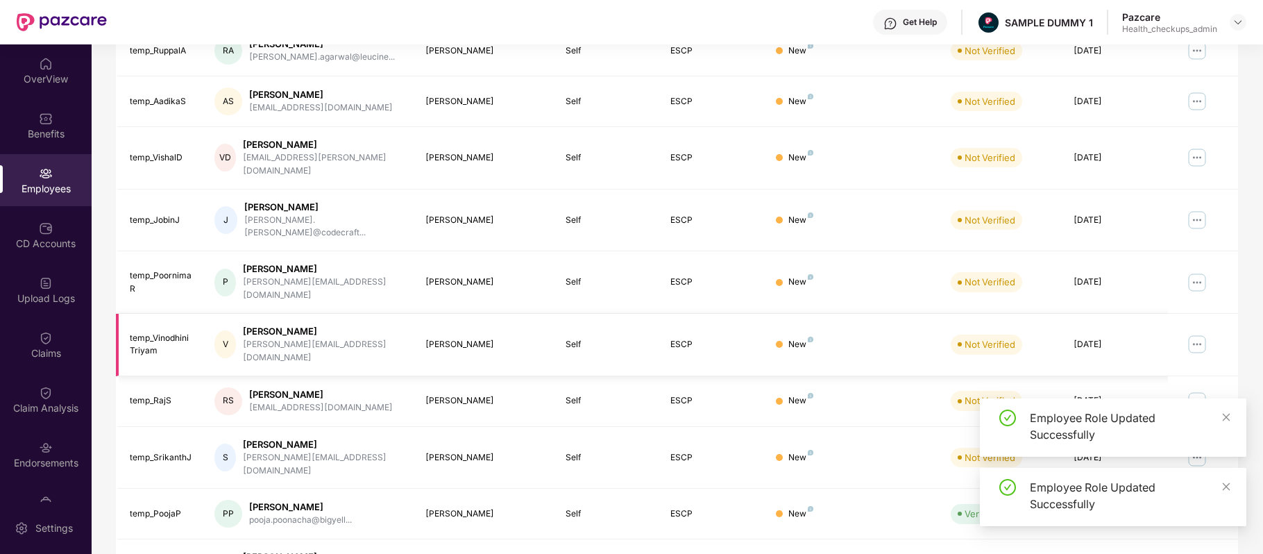
click at [1198, 333] on img at bounding box center [1197, 344] width 22 height 22
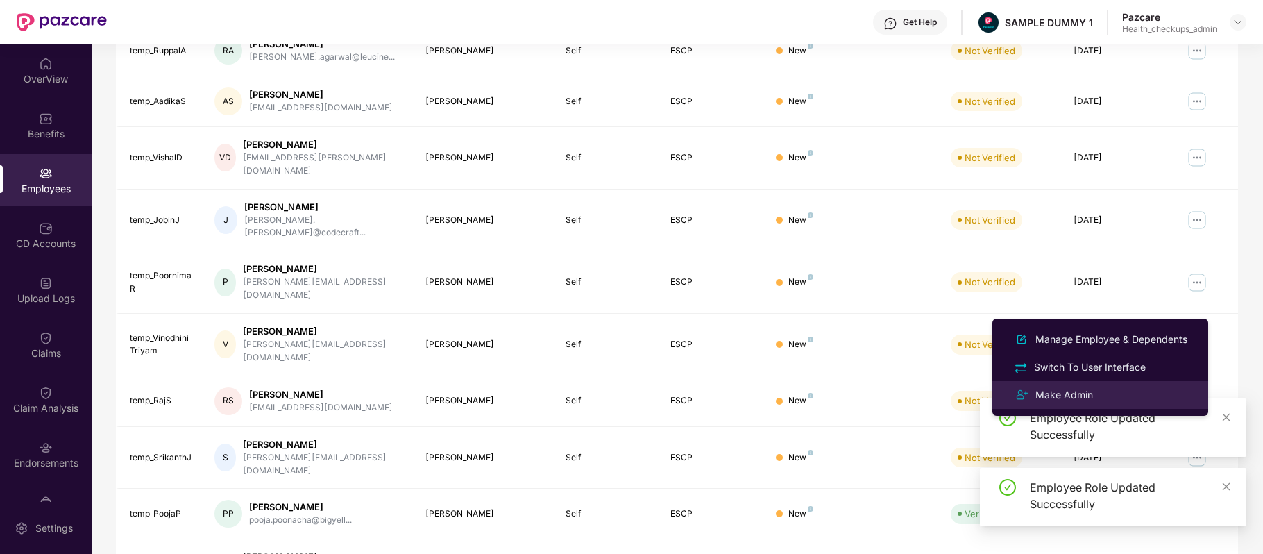
click at [1086, 398] on div "Make Admin" at bounding box center [1064, 394] width 63 height 15
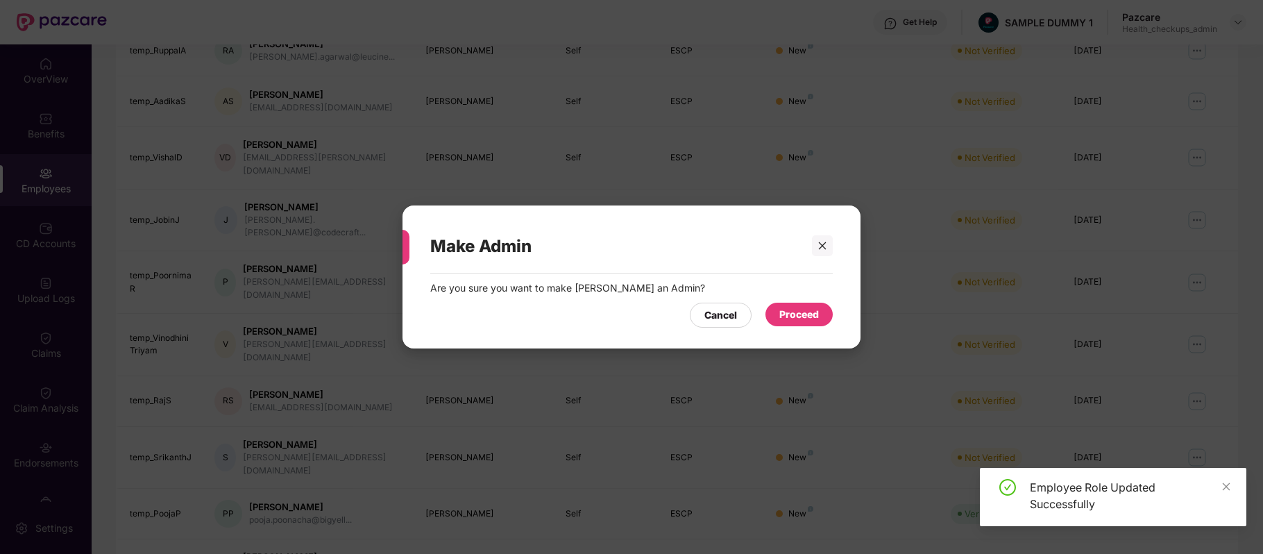
click at [801, 317] on div "Proceed" at bounding box center [799, 314] width 40 height 15
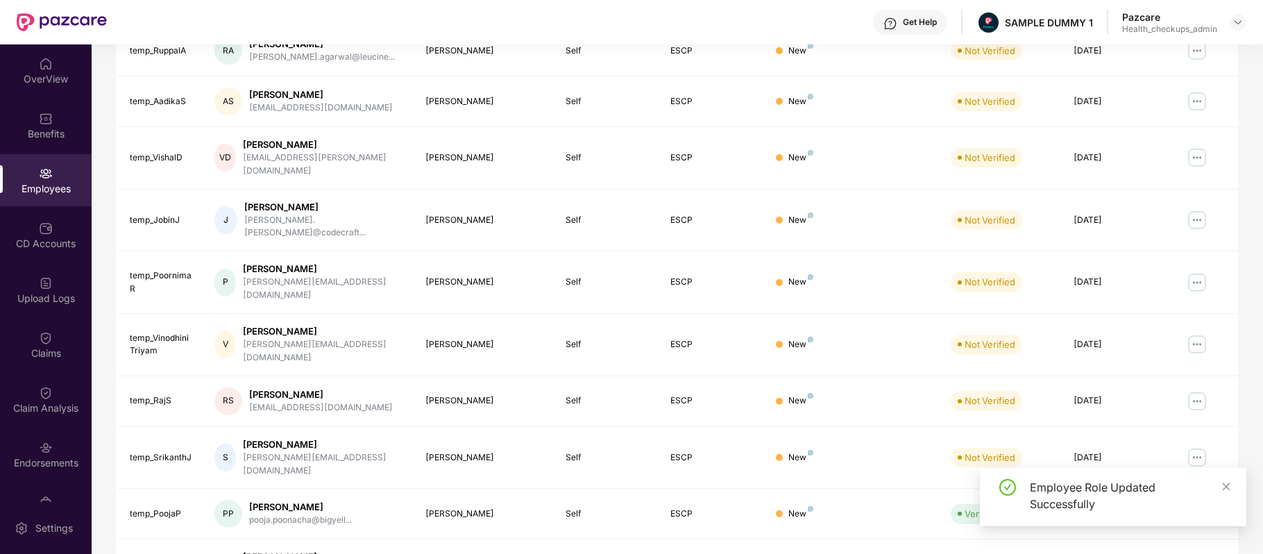
click at [1191, 271] on img at bounding box center [1197, 282] width 22 height 22
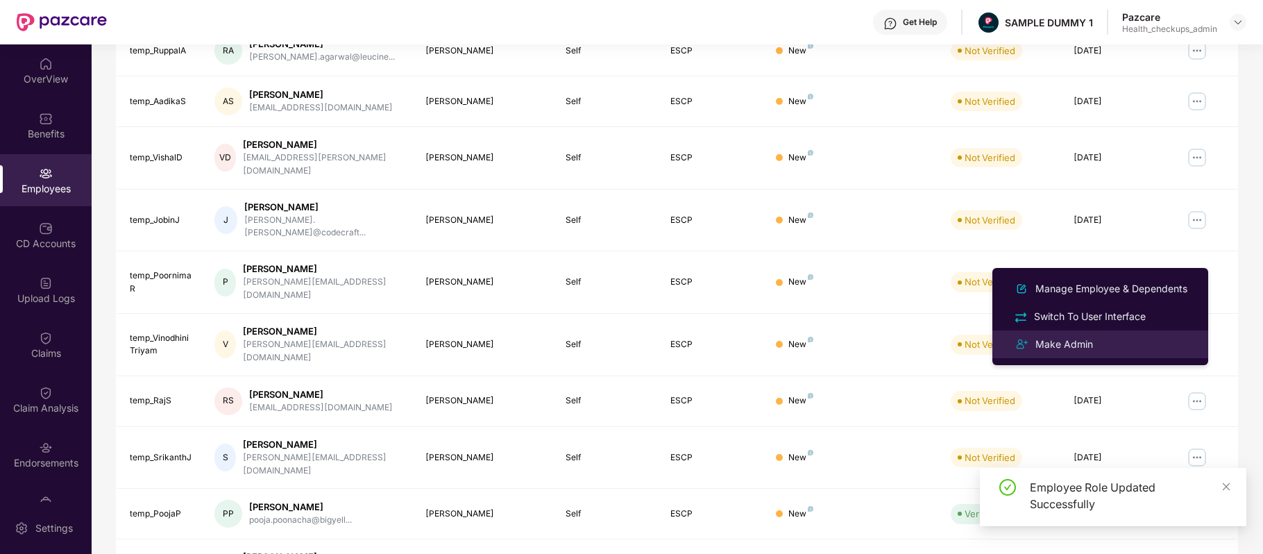
click at [1084, 340] on div "Make Admin" at bounding box center [1064, 344] width 63 height 15
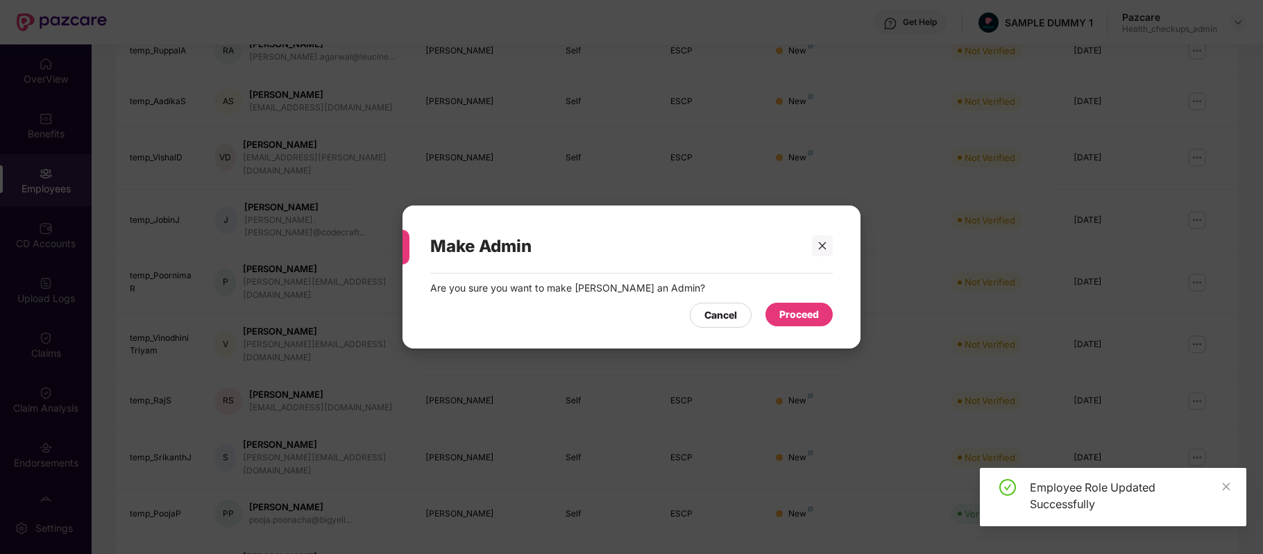
click at [783, 308] on div "Proceed" at bounding box center [799, 314] width 40 height 15
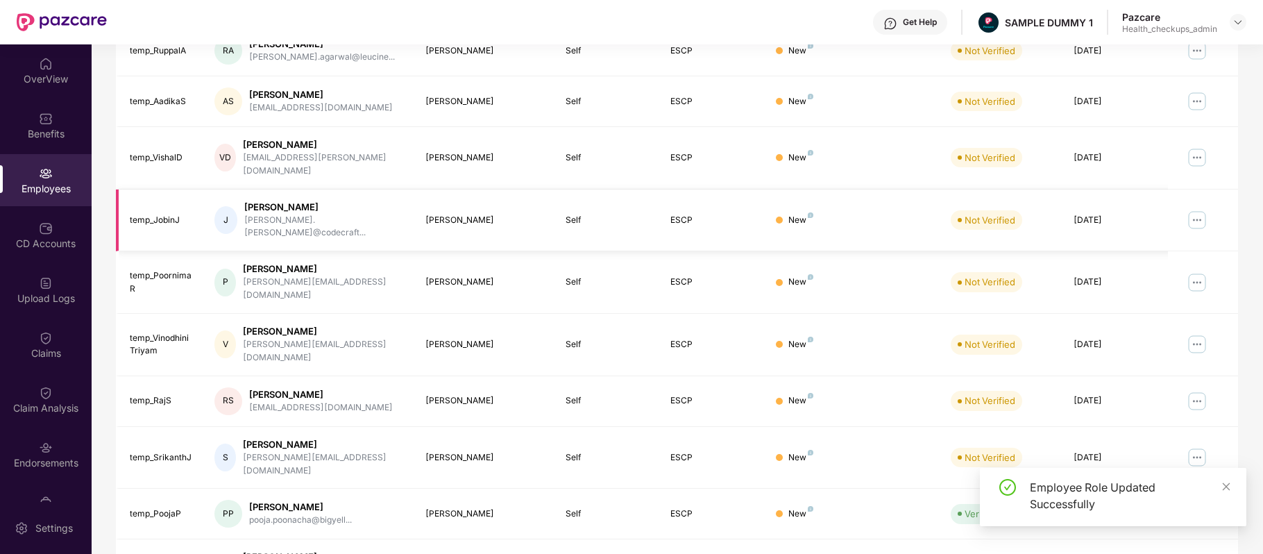
click at [1198, 209] on img at bounding box center [1197, 220] width 22 height 22
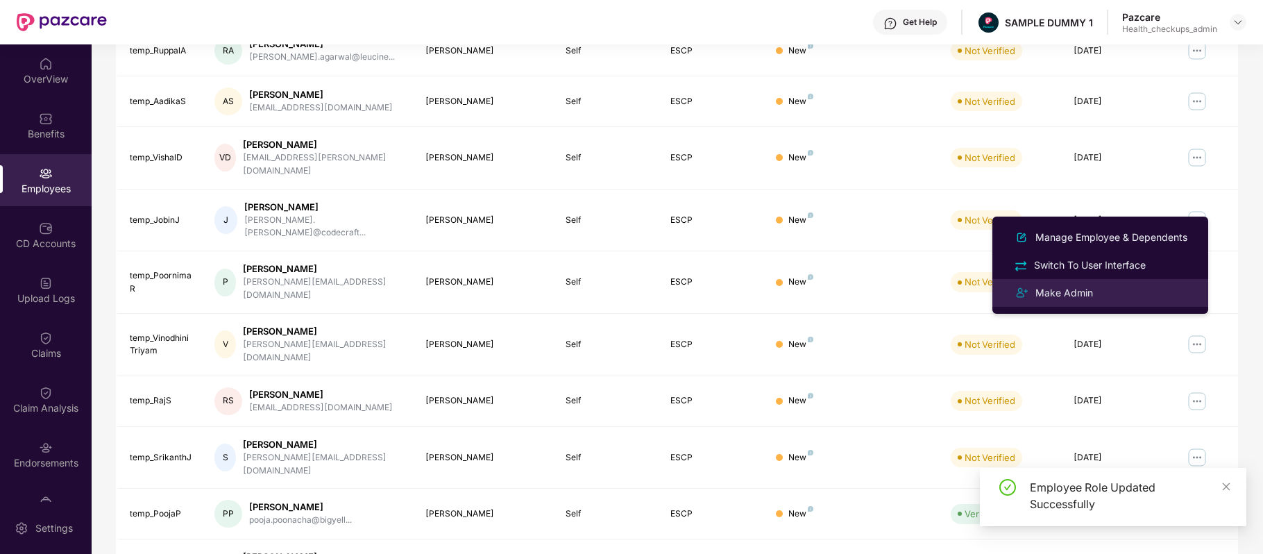
click at [1133, 300] on div "Make Admin" at bounding box center [1100, 293] width 180 height 17
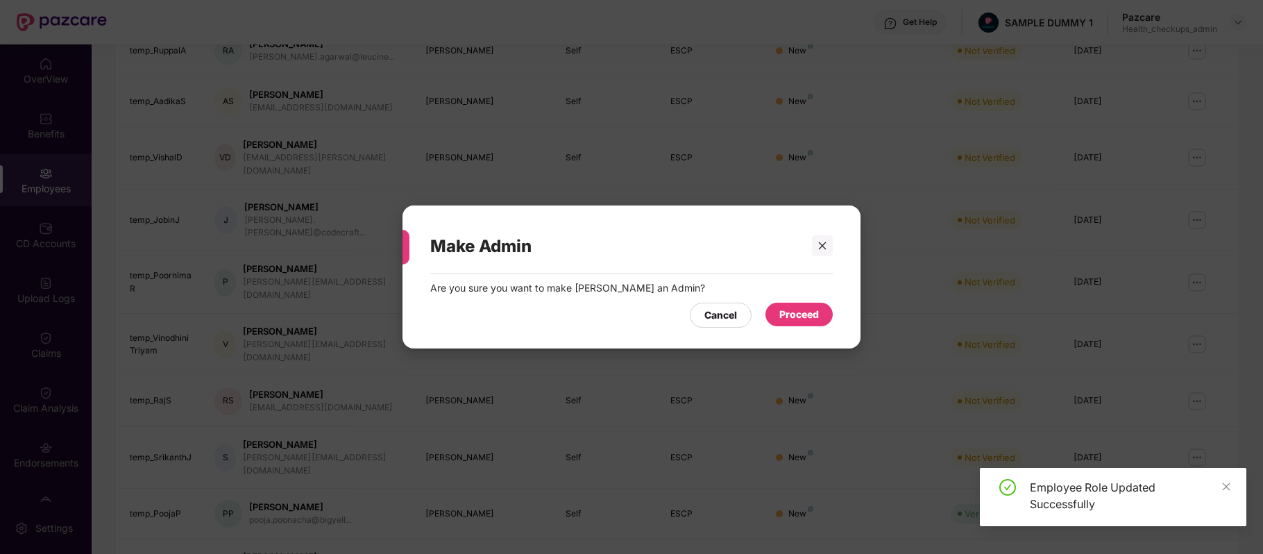
click at [792, 319] on div "Proceed" at bounding box center [799, 314] width 40 height 15
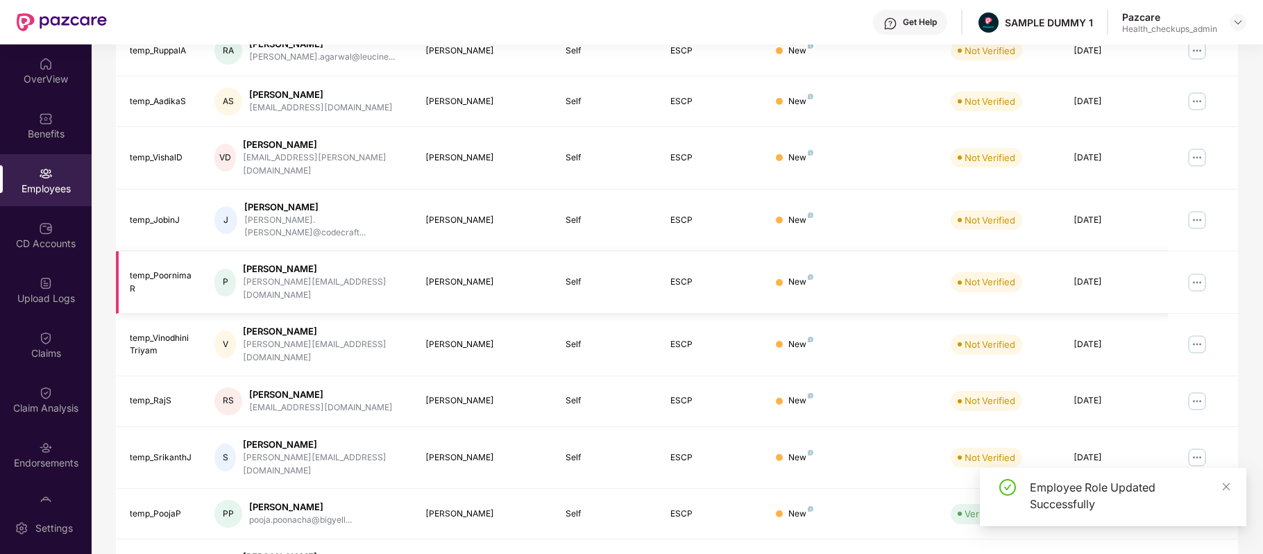
click at [1188, 271] on img at bounding box center [1197, 282] width 22 height 22
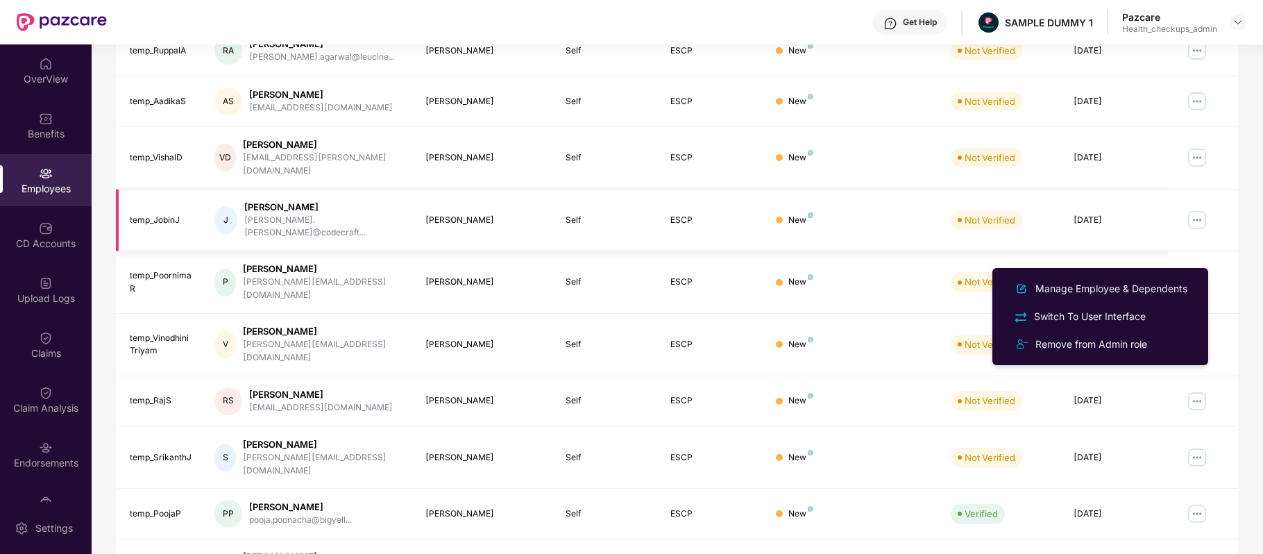
click at [1202, 209] on img at bounding box center [1197, 220] width 22 height 22
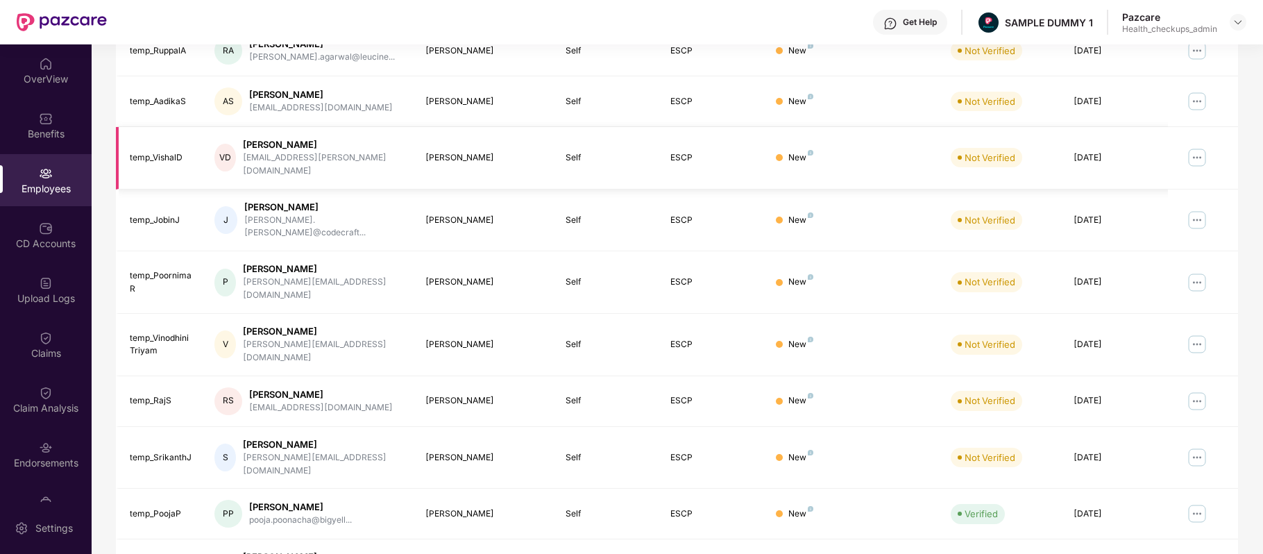
click at [1195, 151] on img at bounding box center [1197, 157] width 22 height 22
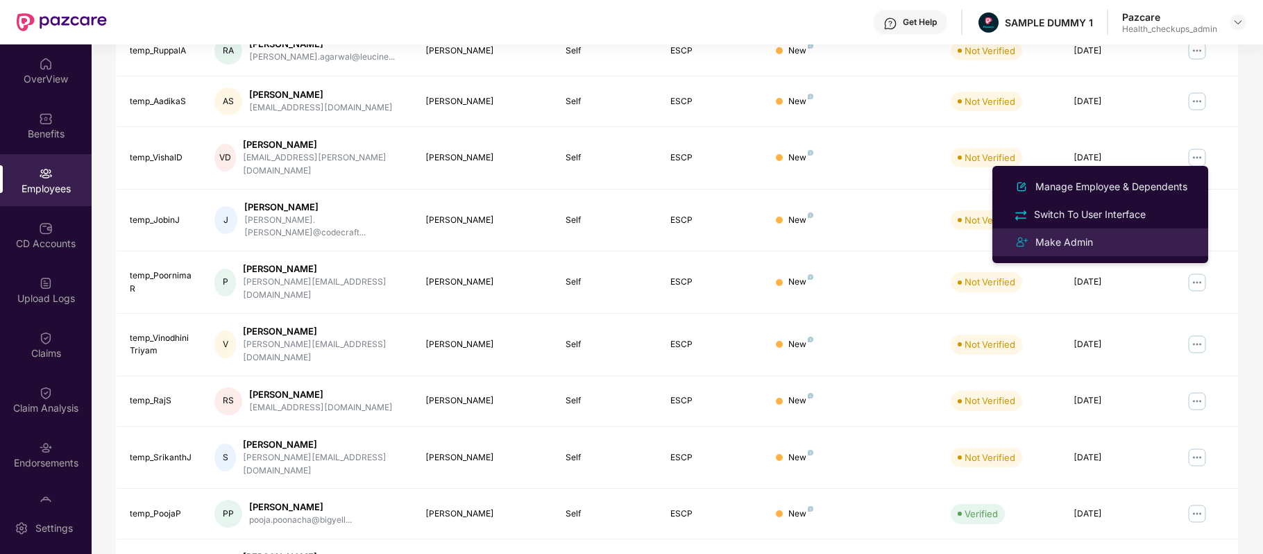
click at [1122, 230] on li "Make Admin" at bounding box center [1100, 242] width 216 height 28
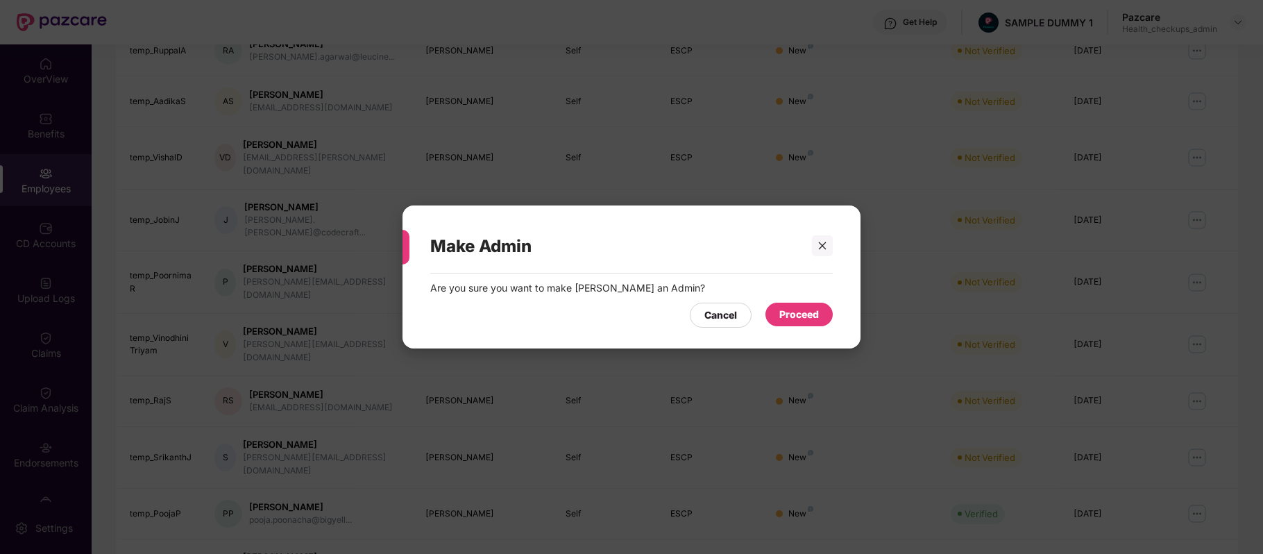
click at [797, 309] on div "Proceed" at bounding box center [799, 314] width 40 height 15
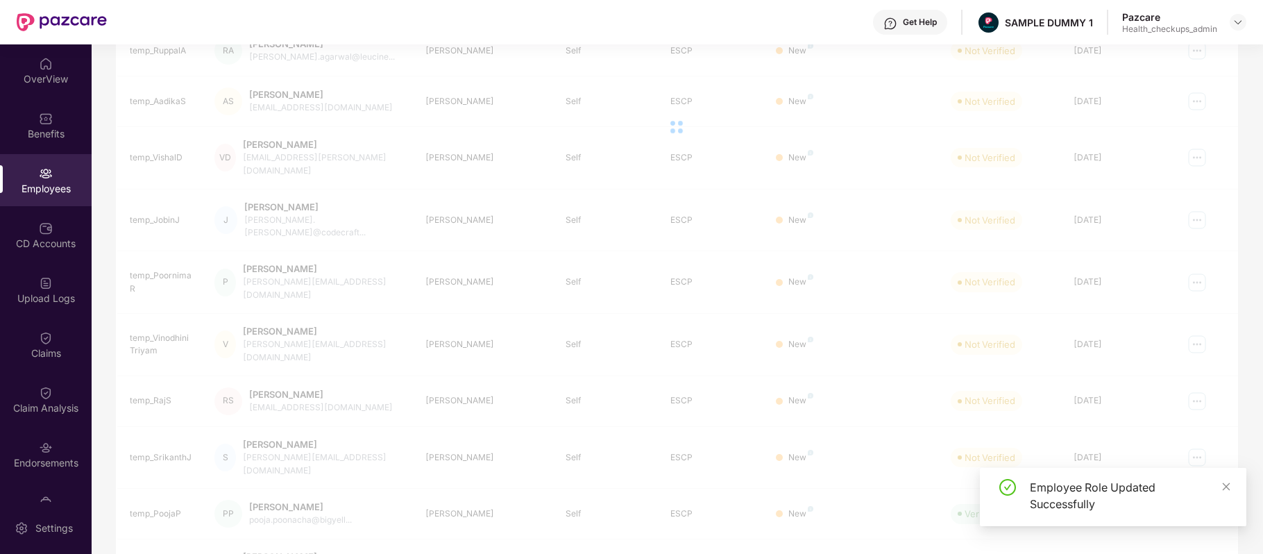
click at [1200, 99] on div at bounding box center [677, 127] width 1122 height 278
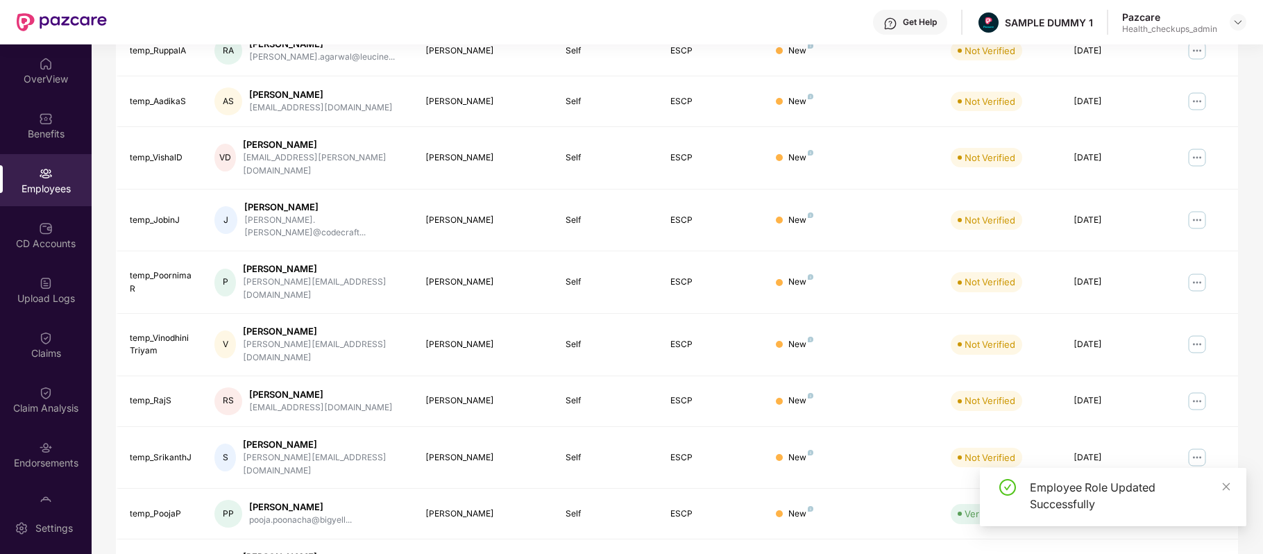
click at [1200, 99] on img at bounding box center [1197, 101] width 22 height 22
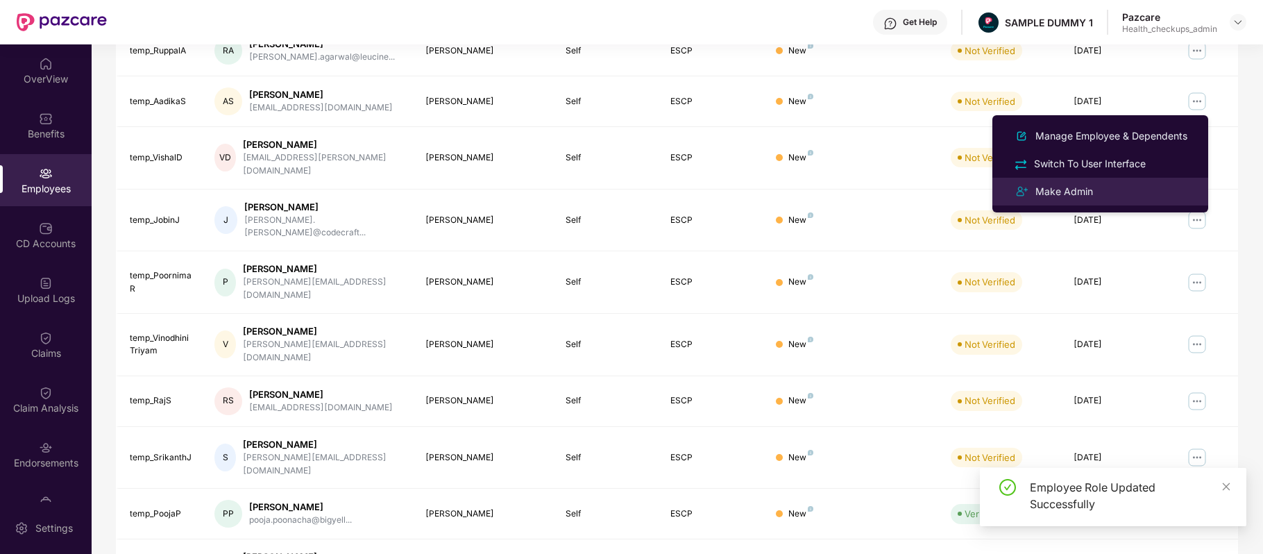
click at [1102, 182] on li "Make Admin" at bounding box center [1100, 192] width 216 height 28
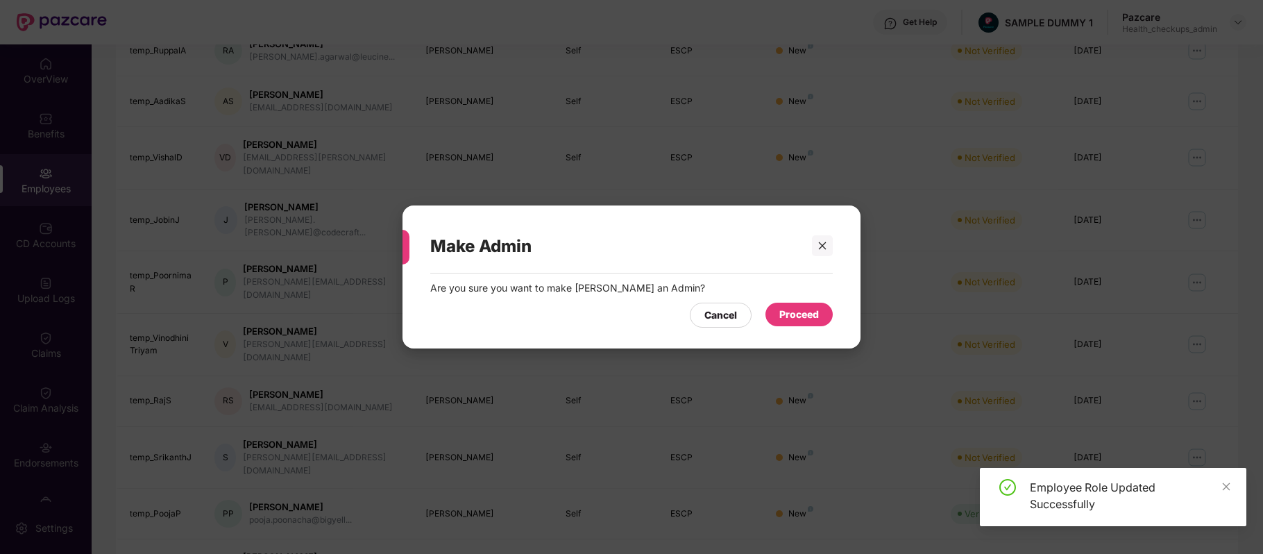
click at [798, 320] on div "Proceed" at bounding box center [799, 314] width 40 height 15
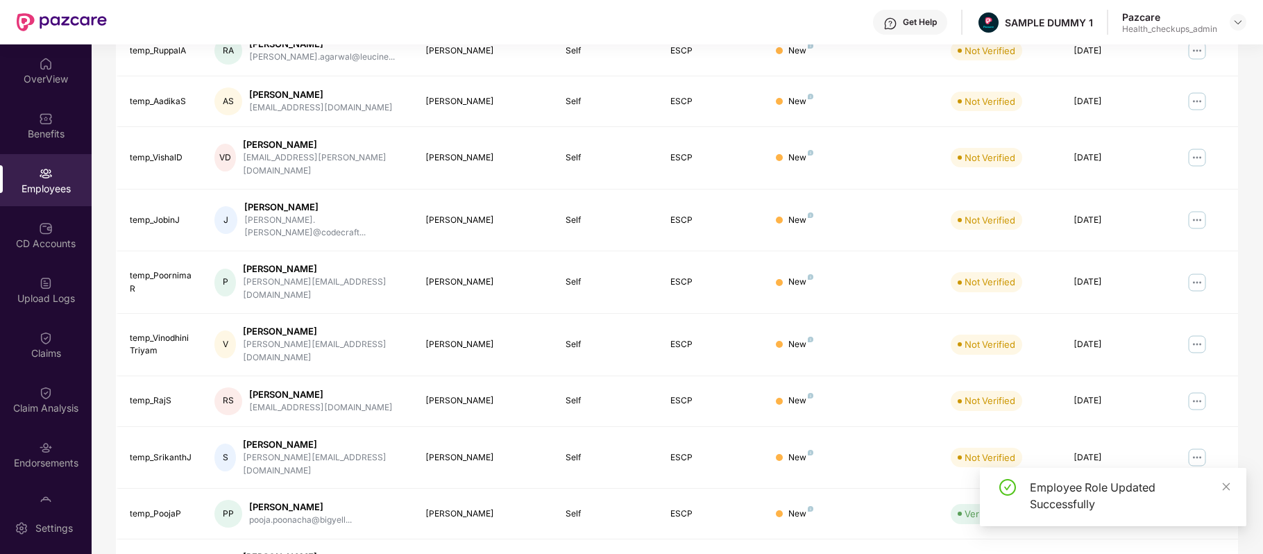
click at [1200, 101] on img at bounding box center [1197, 101] width 22 height 22
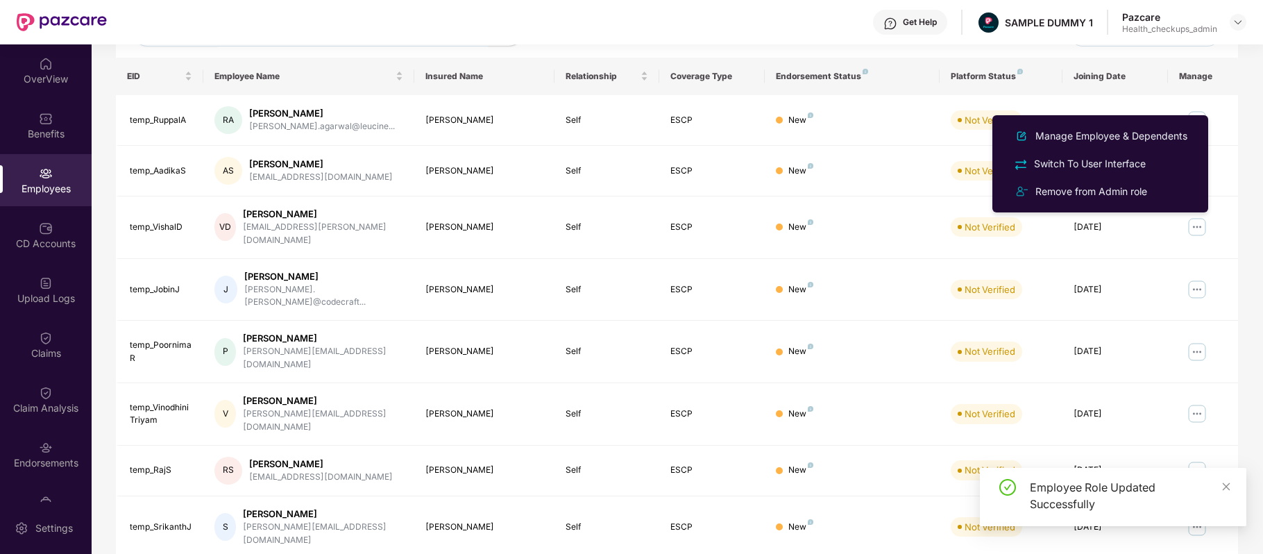
scroll to position [201, 0]
click at [1214, 117] on td at bounding box center [1203, 121] width 70 height 51
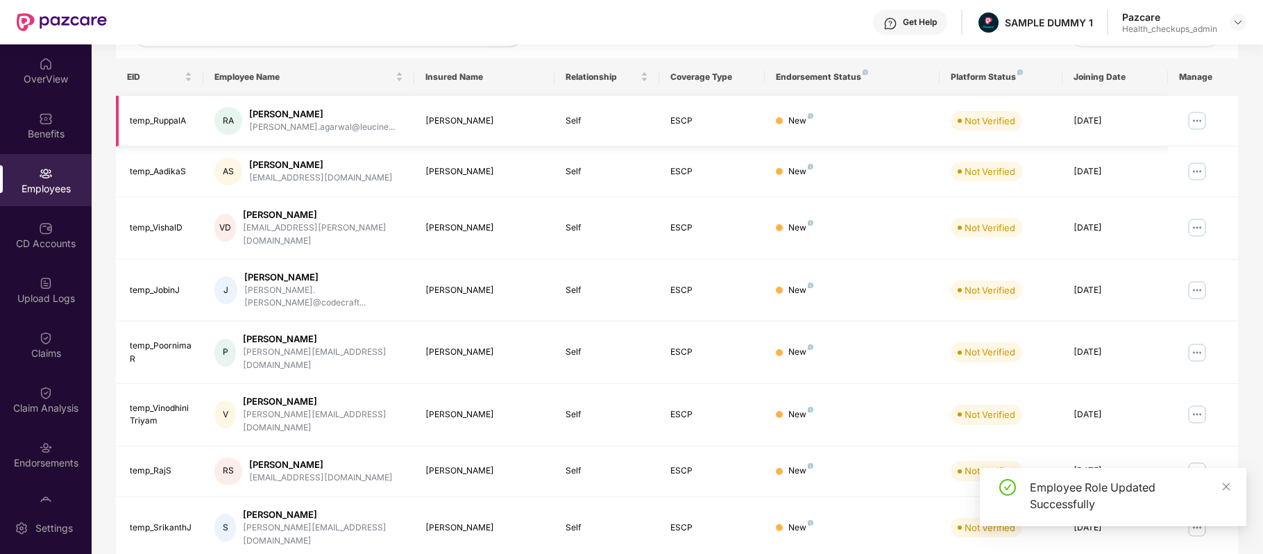
click at [1200, 119] on img at bounding box center [1197, 121] width 22 height 22
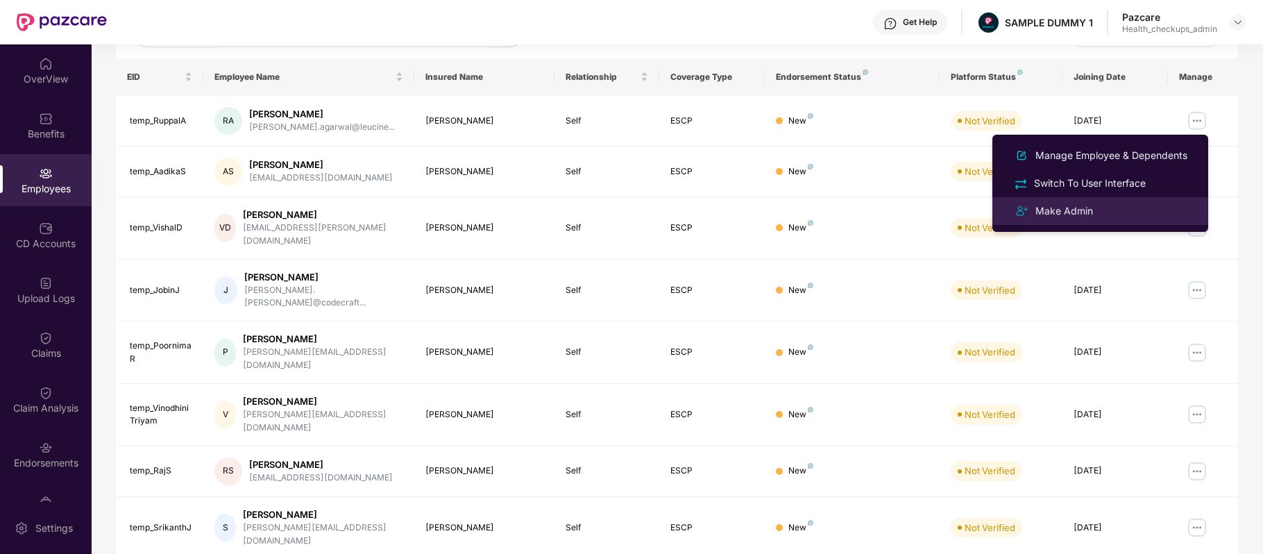
click at [1112, 203] on div "Make Admin" at bounding box center [1100, 211] width 180 height 17
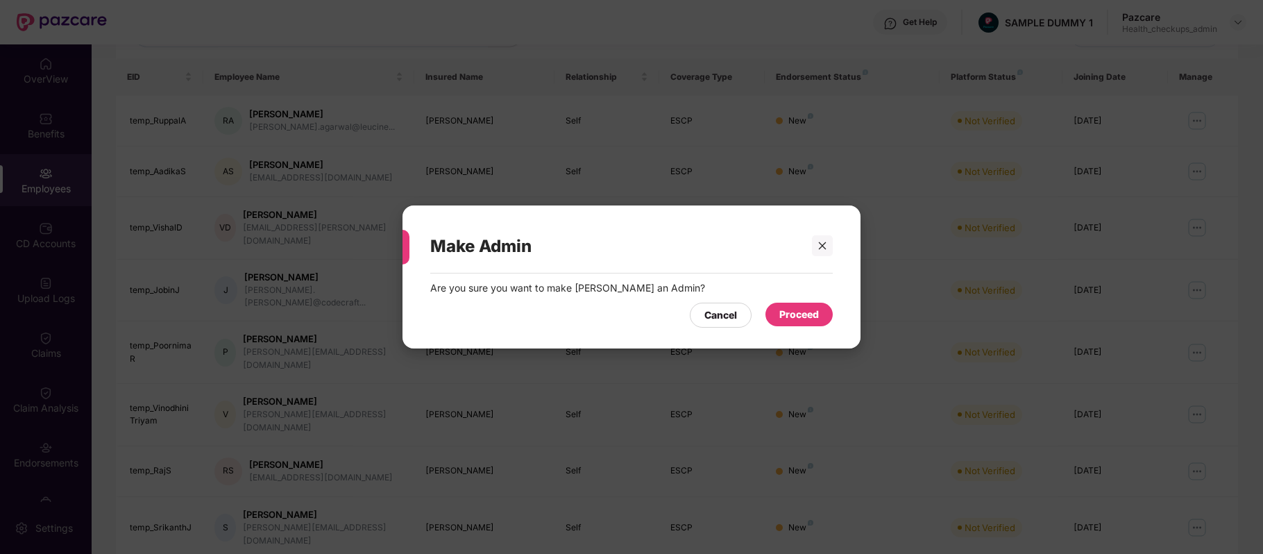
click at [780, 323] on div "Proceed" at bounding box center [798, 315] width 67 height 24
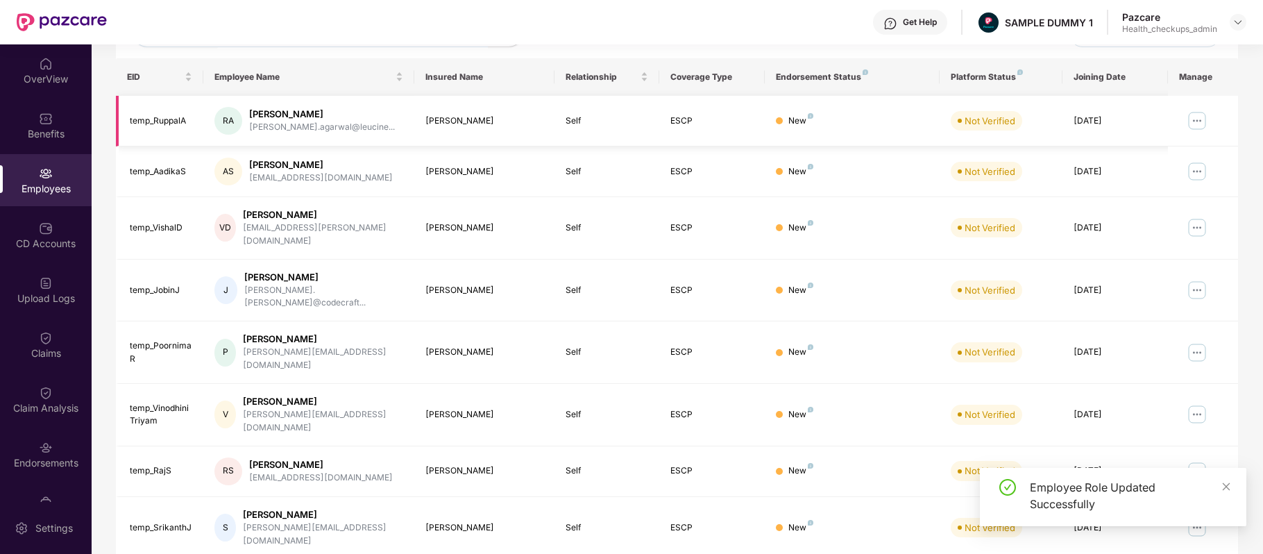
click at [1205, 123] on img at bounding box center [1197, 121] width 22 height 22
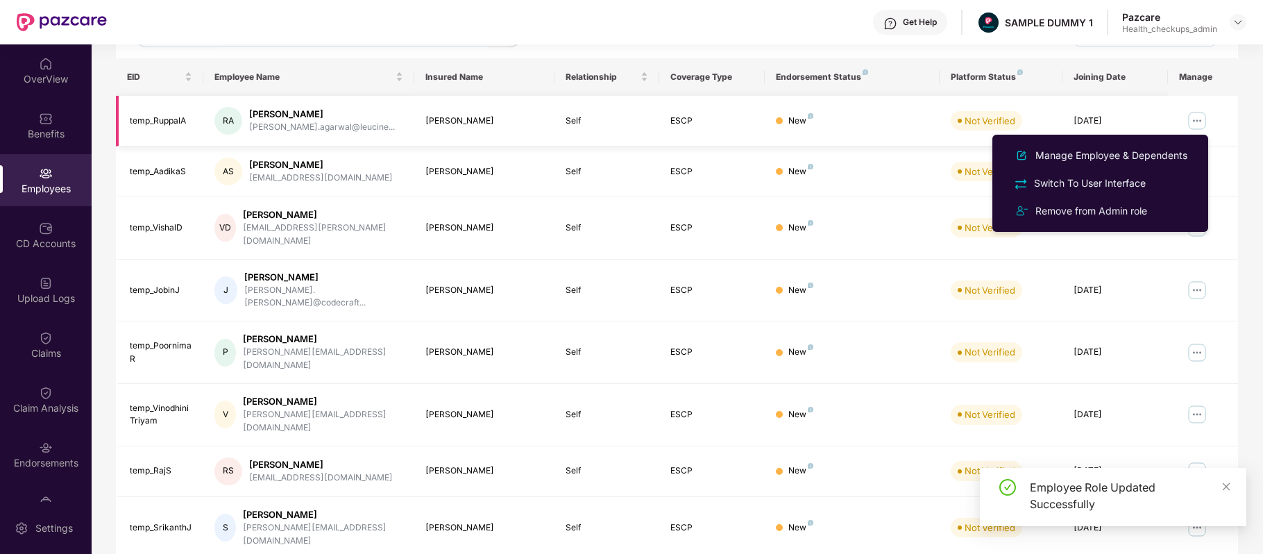
click at [1234, 142] on td at bounding box center [1203, 121] width 70 height 51
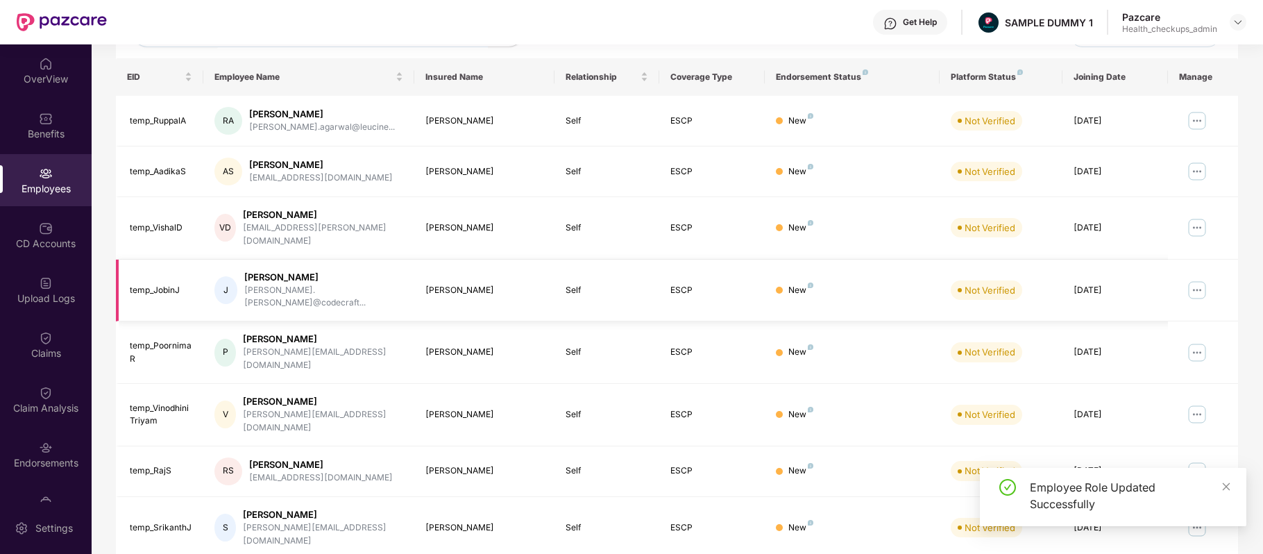
scroll to position [0, 0]
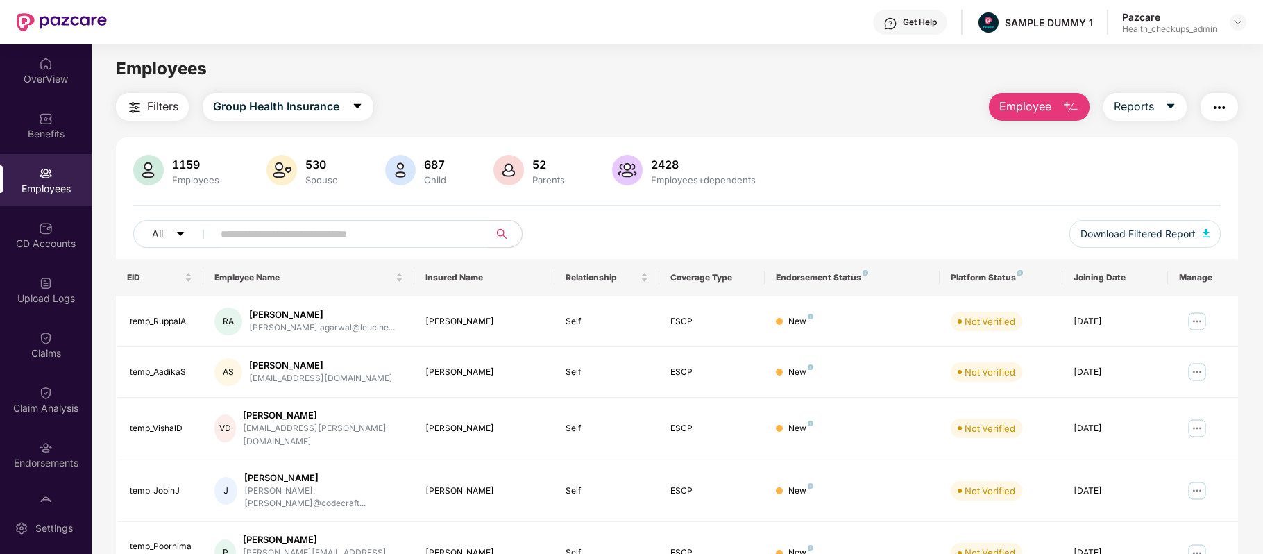
click at [1019, 105] on span "Employee" at bounding box center [1025, 106] width 52 height 17
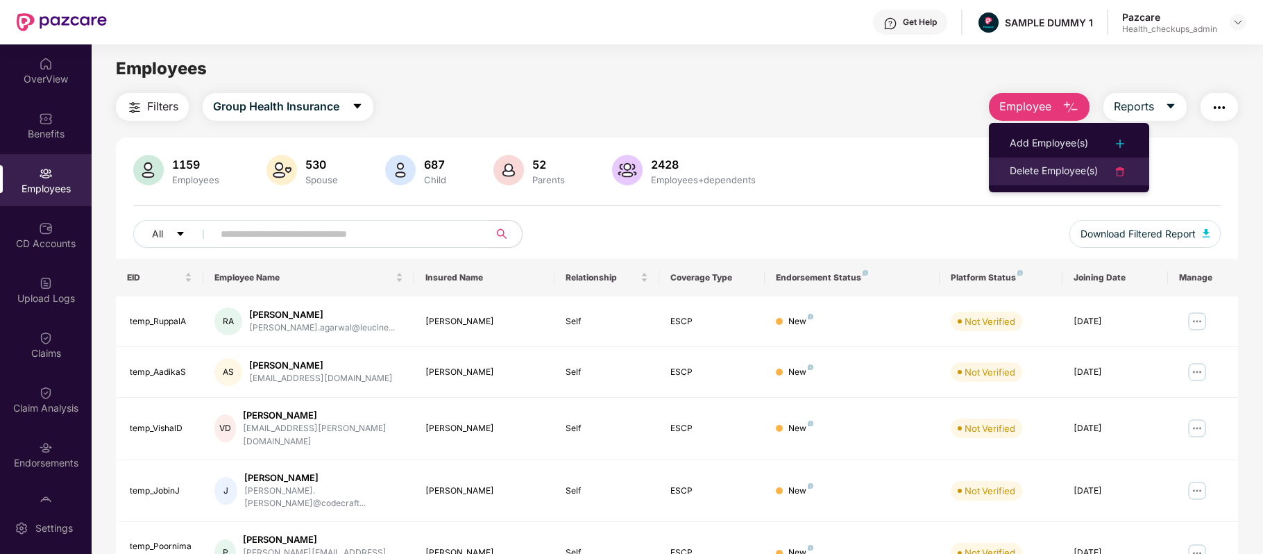
click at [1049, 170] on div "Delete Employee(s)" at bounding box center [1054, 171] width 88 height 17
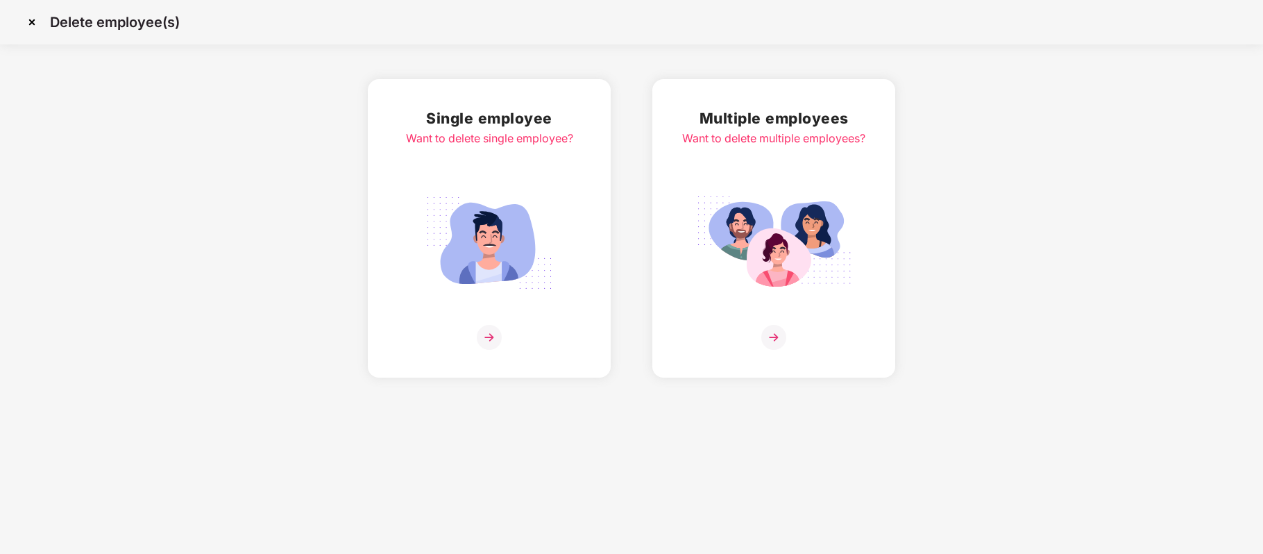
click at [844, 220] on img at bounding box center [773, 243] width 155 height 108
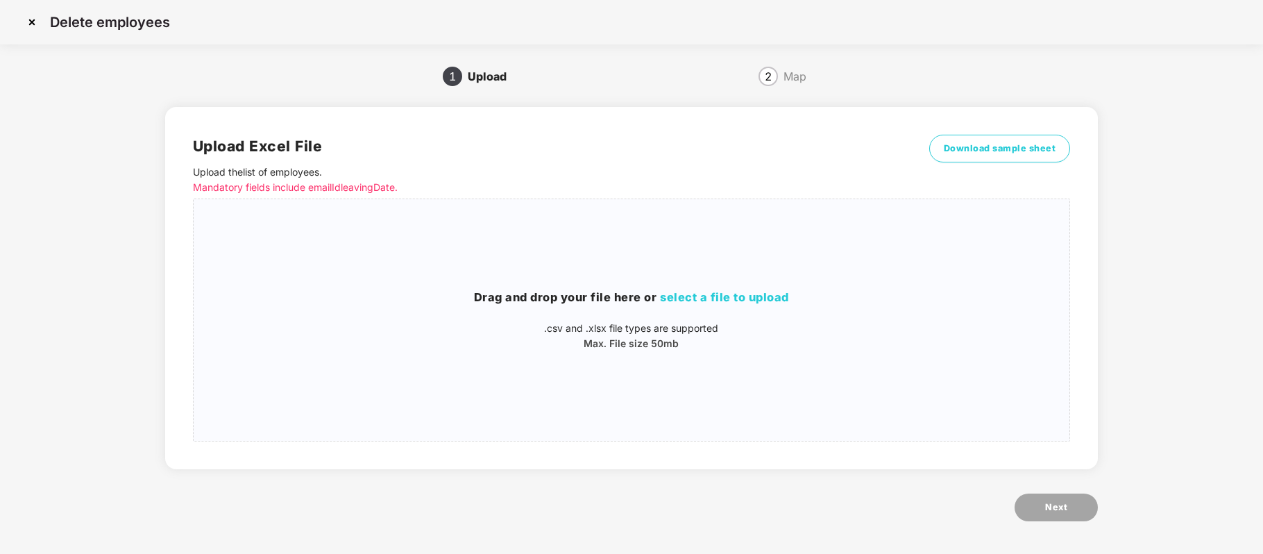
click at [765, 76] on span "2" at bounding box center [768, 76] width 7 height 11
click at [611, 264] on div "Drag and drop your file here or select a file to upload .csv and .xlsx file typ…" at bounding box center [632, 319] width 876 height 219
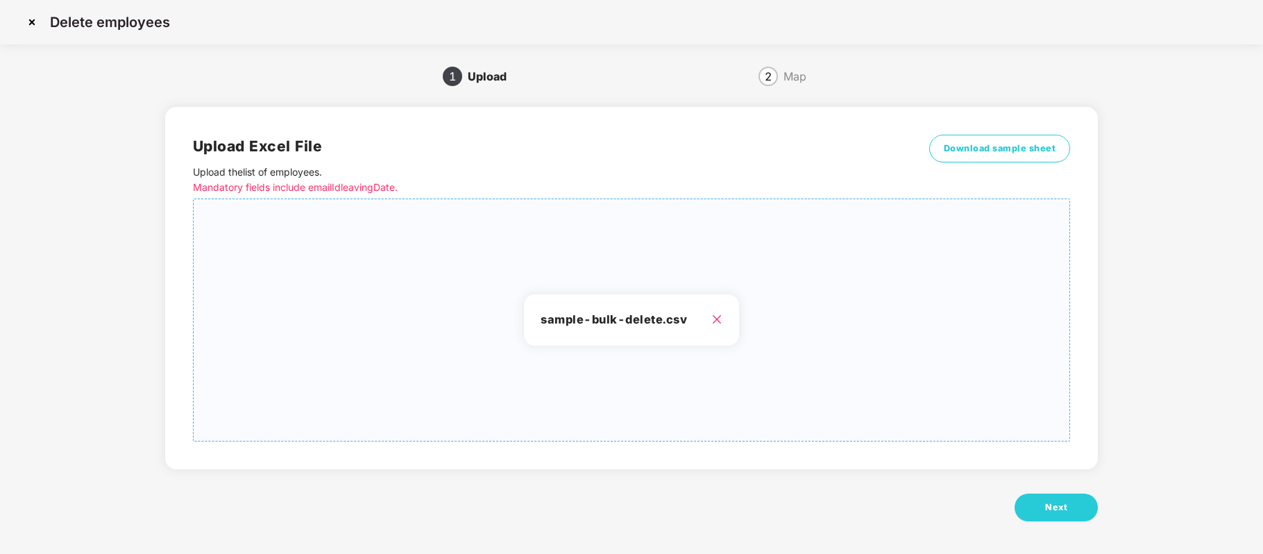
scroll to position [1, 0]
click at [1039, 501] on button "Next" at bounding box center [1056, 506] width 83 height 28
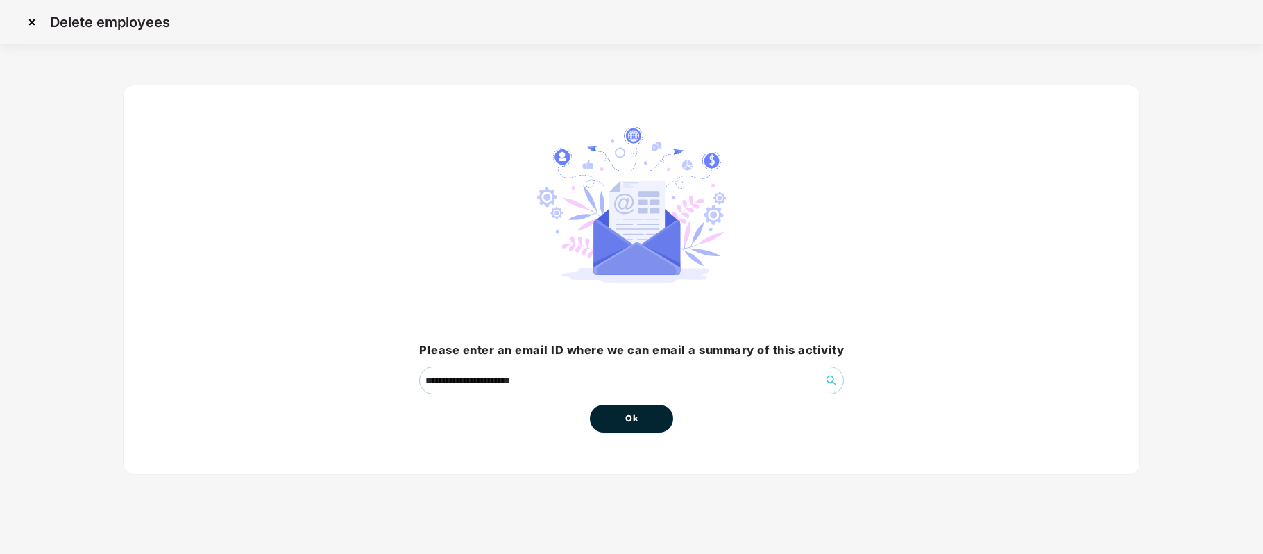
click at [654, 420] on button "Ok" at bounding box center [631, 419] width 83 height 28
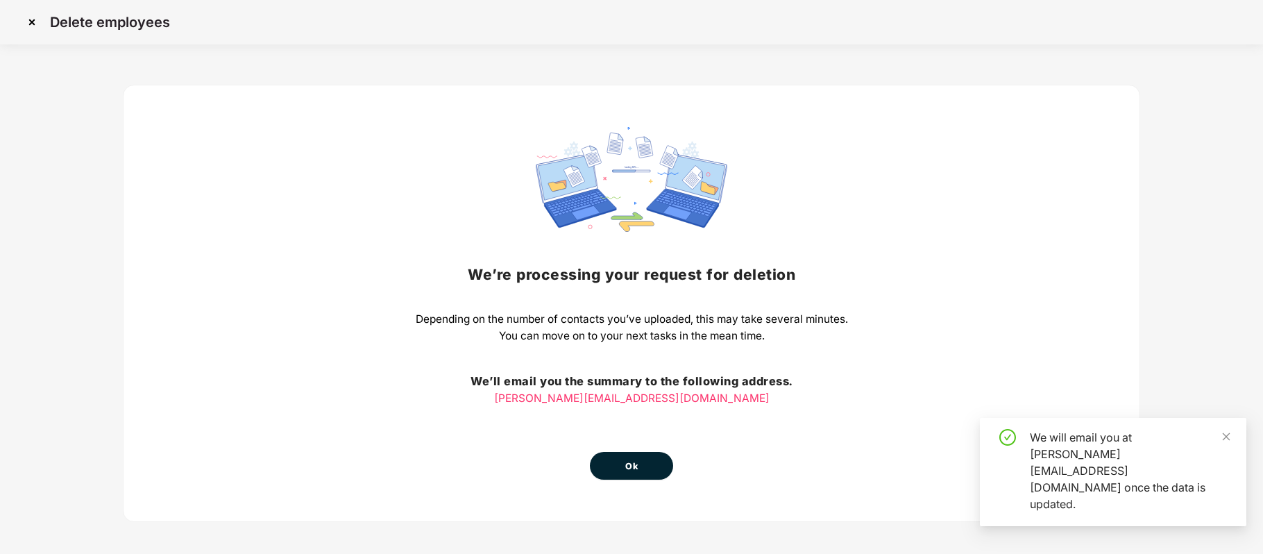
click at [654, 420] on div "We’re processing your request for deletion Depending on the number of contacts …" at bounding box center [632, 303] width 432 height 353
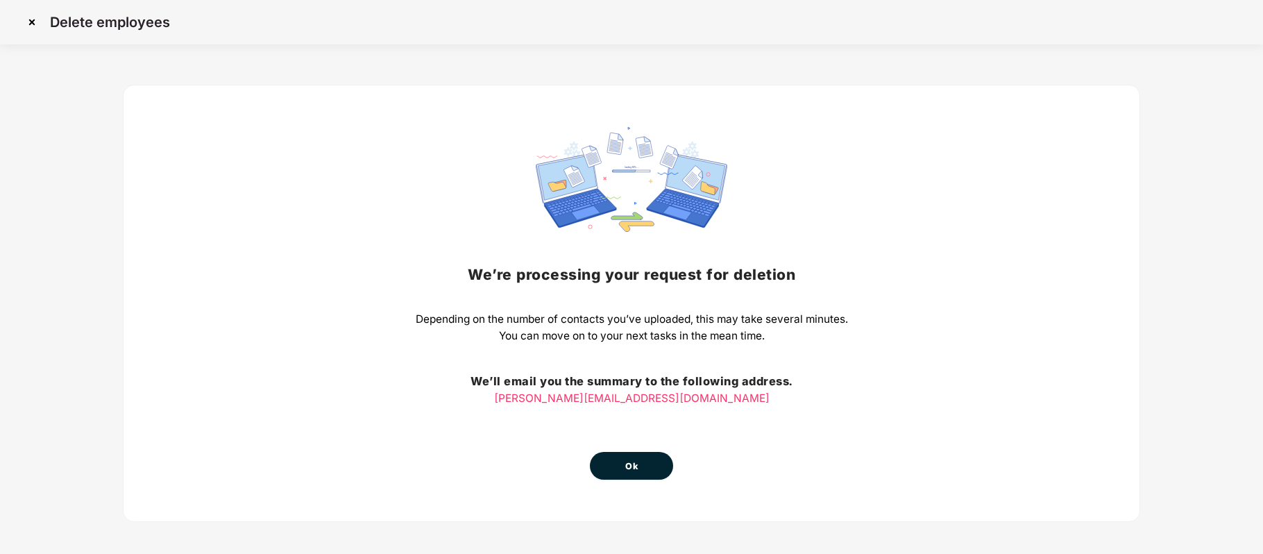
click at [631, 459] on span "Ok" at bounding box center [631, 466] width 12 height 14
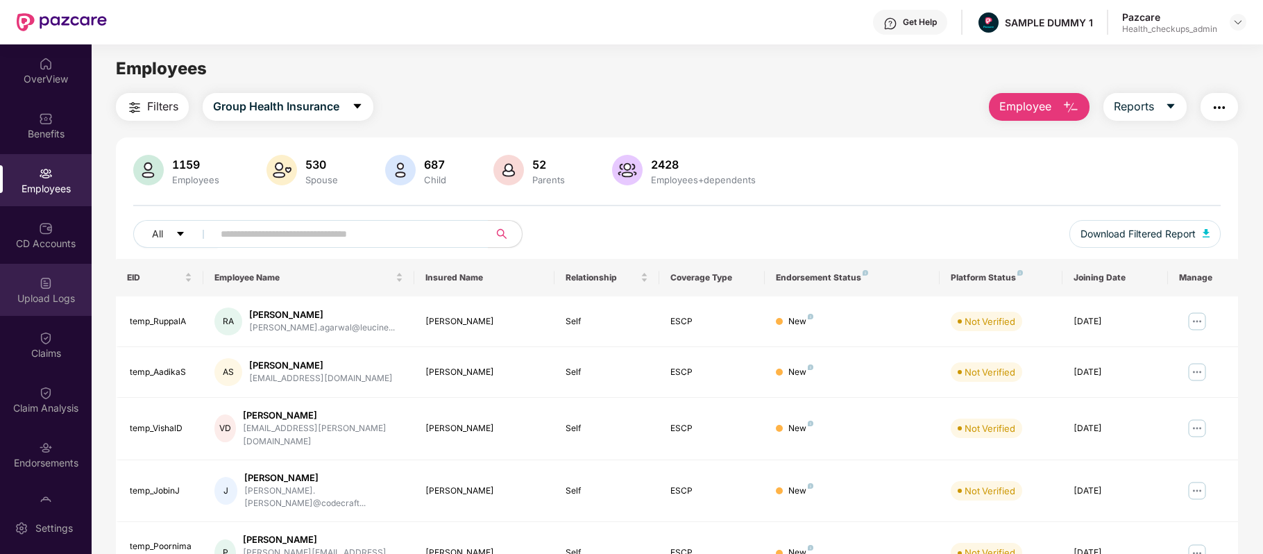
click at [15, 284] on div "Upload Logs" at bounding box center [46, 290] width 92 height 52
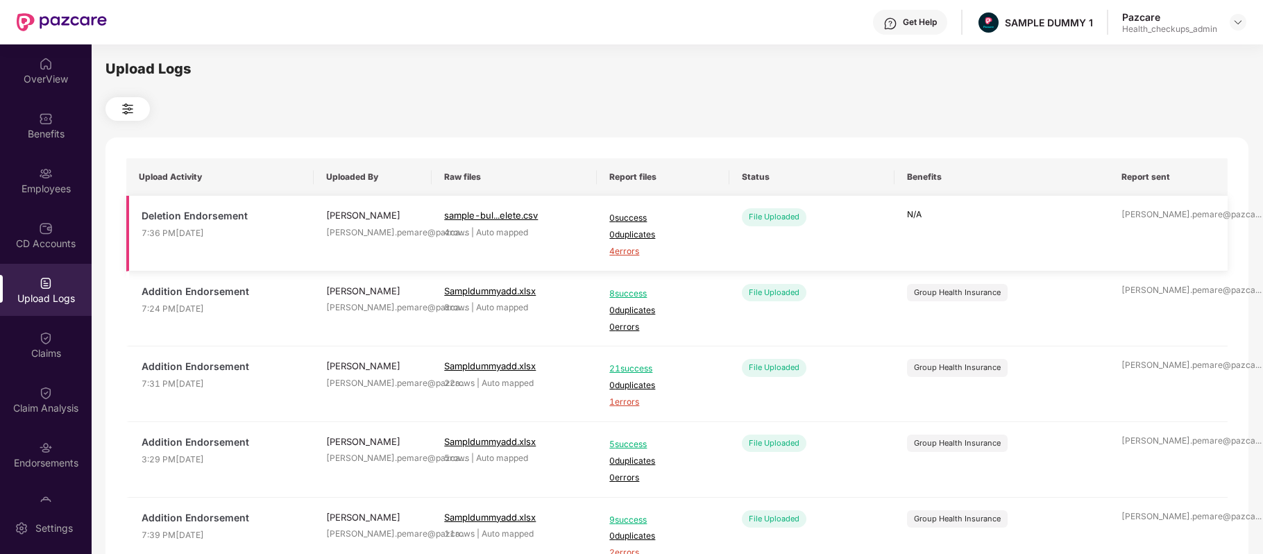
click at [612, 218] on span "0 success" at bounding box center [662, 218] width 107 height 13
click at [629, 251] on span "4 errors" at bounding box center [662, 251] width 107 height 13
click at [40, 185] on div "Employees" at bounding box center [46, 189] width 92 height 14
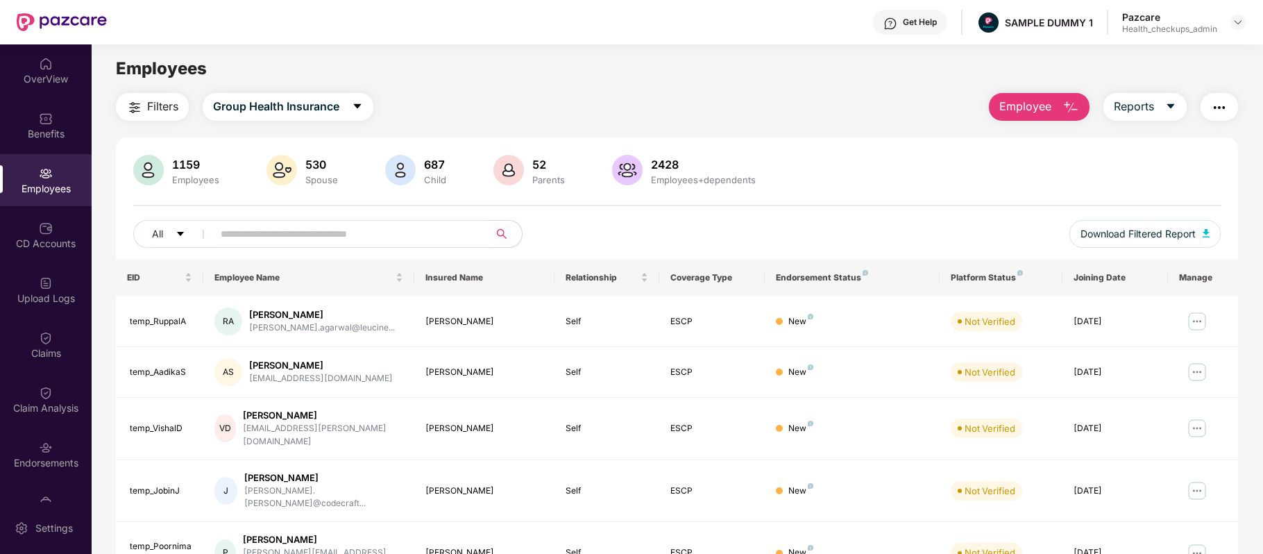
click at [1069, 111] on img "button" at bounding box center [1070, 107] width 17 height 17
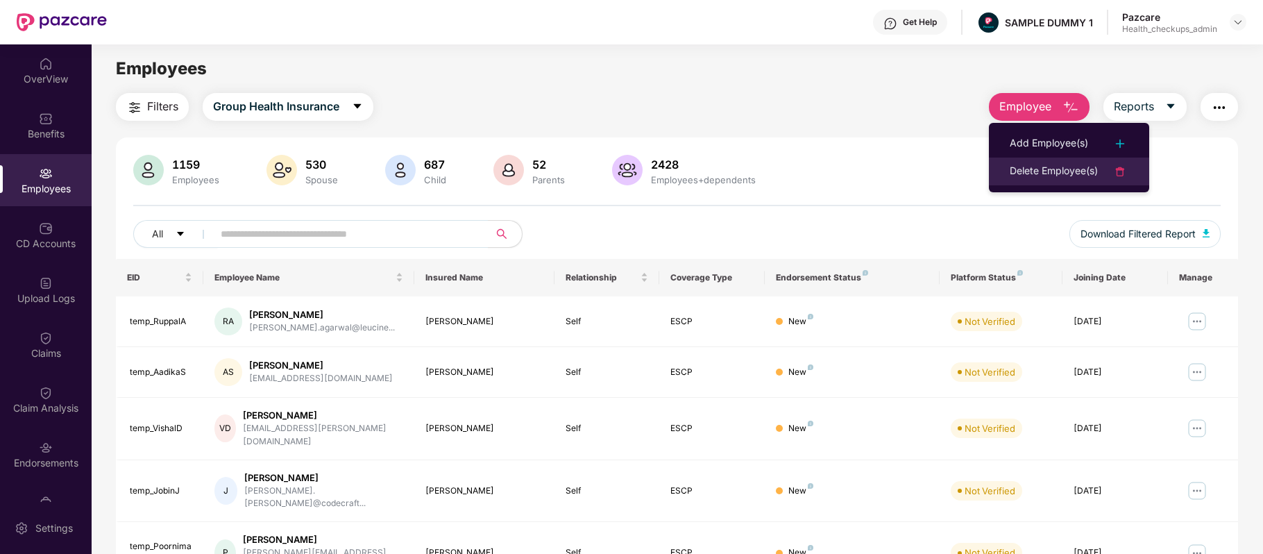
click at [1045, 164] on div "Delete Employee(s)" at bounding box center [1054, 171] width 88 height 17
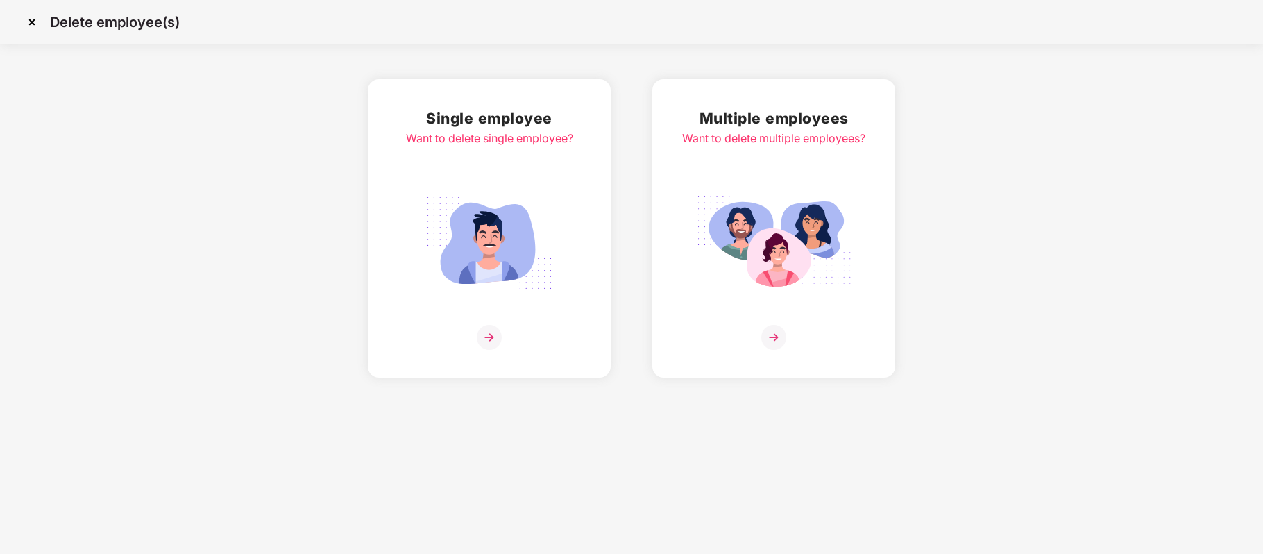
click at [833, 212] on img at bounding box center [773, 243] width 155 height 108
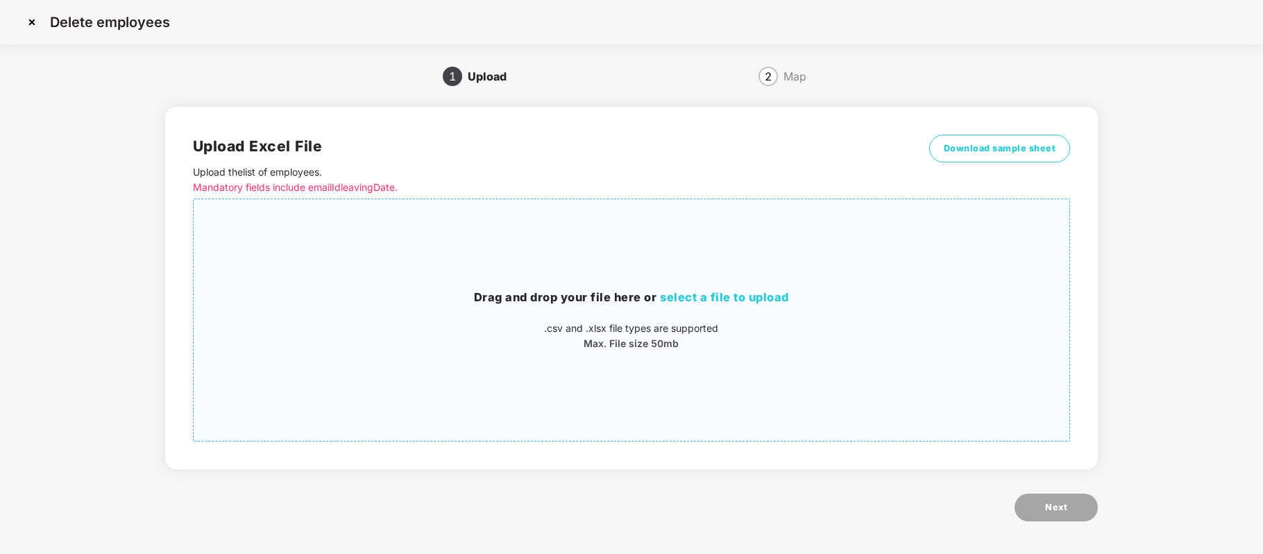
click at [730, 321] on p ".csv and .xlsx file types are supported" at bounding box center [632, 328] width 876 height 15
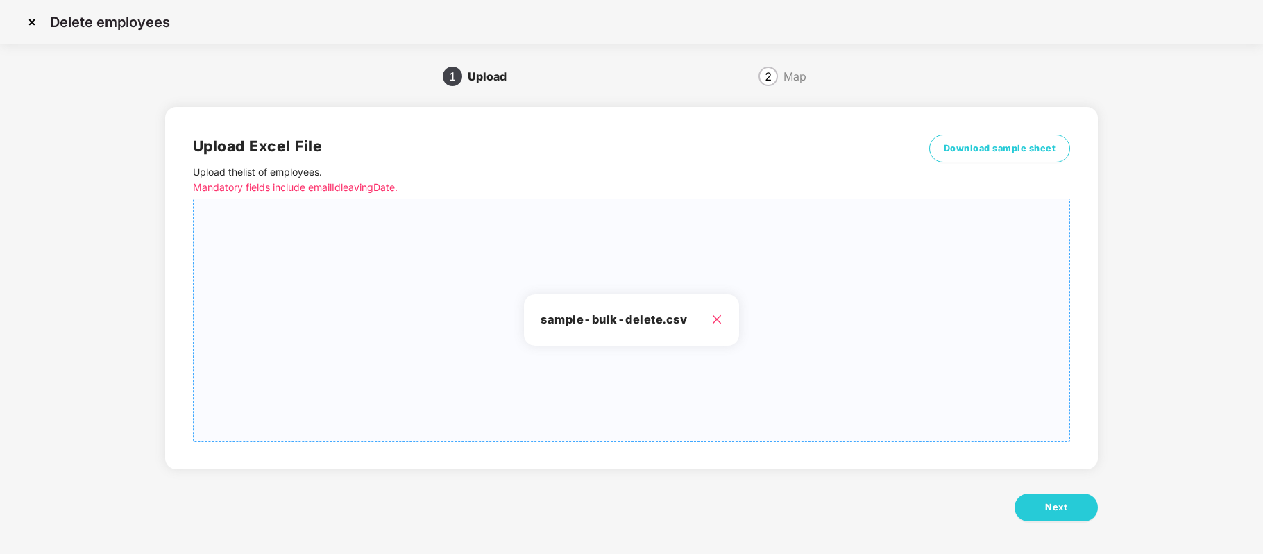
scroll to position [1, 0]
click at [1053, 500] on span "Next" at bounding box center [1056, 506] width 22 height 14
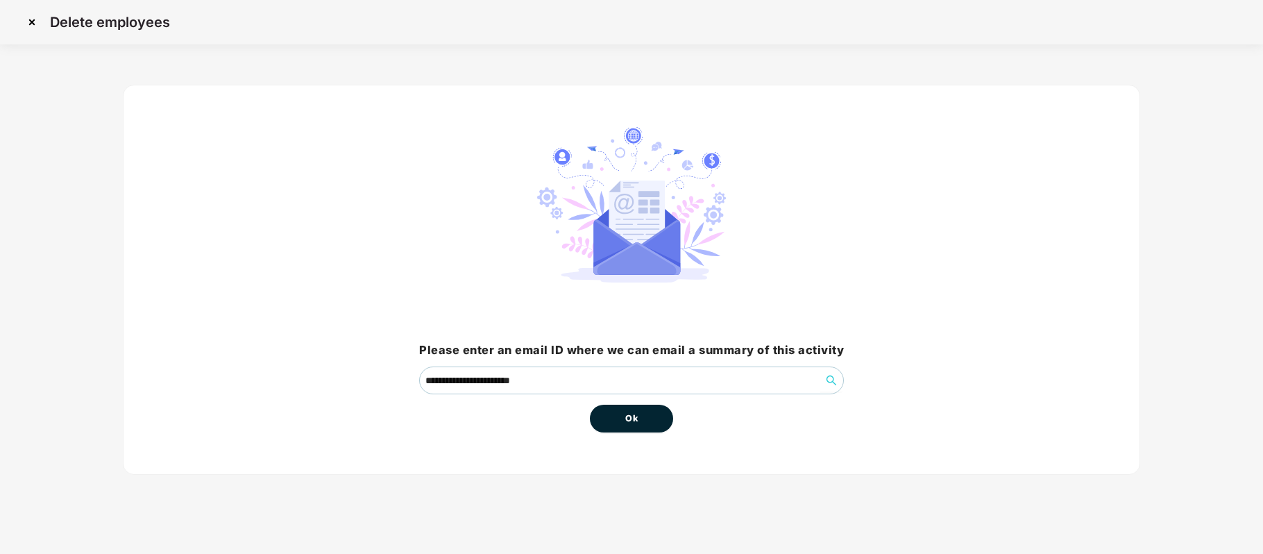
scroll to position [0, 0]
click at [595, 421] on button "Ok" at bounding box center [631, 419] width 83 height 28
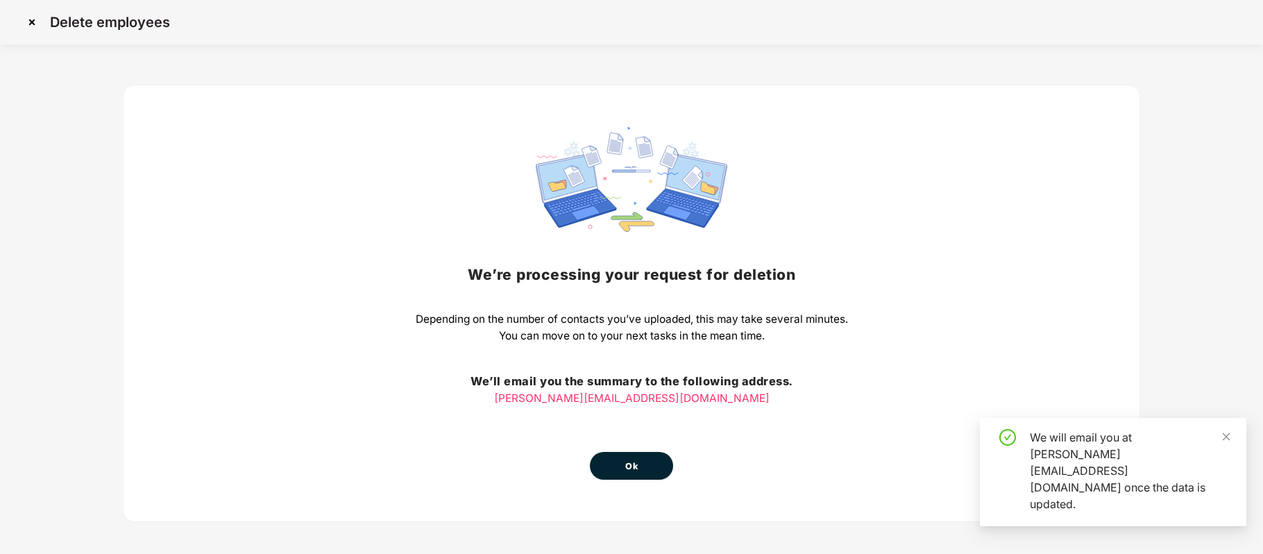
click at [636, 459] on span "Ok" at bounding box center [631, 466] width 12 height 14
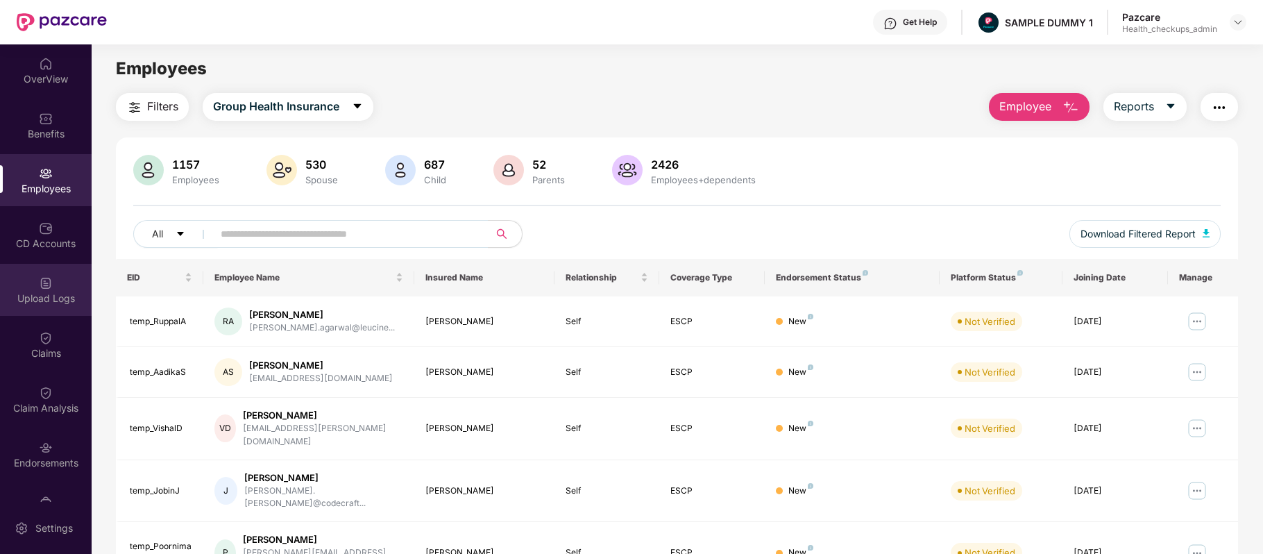
click at [53, 292] on div "Upload Logs" at bounding box center [46, 298] width 92 height 14
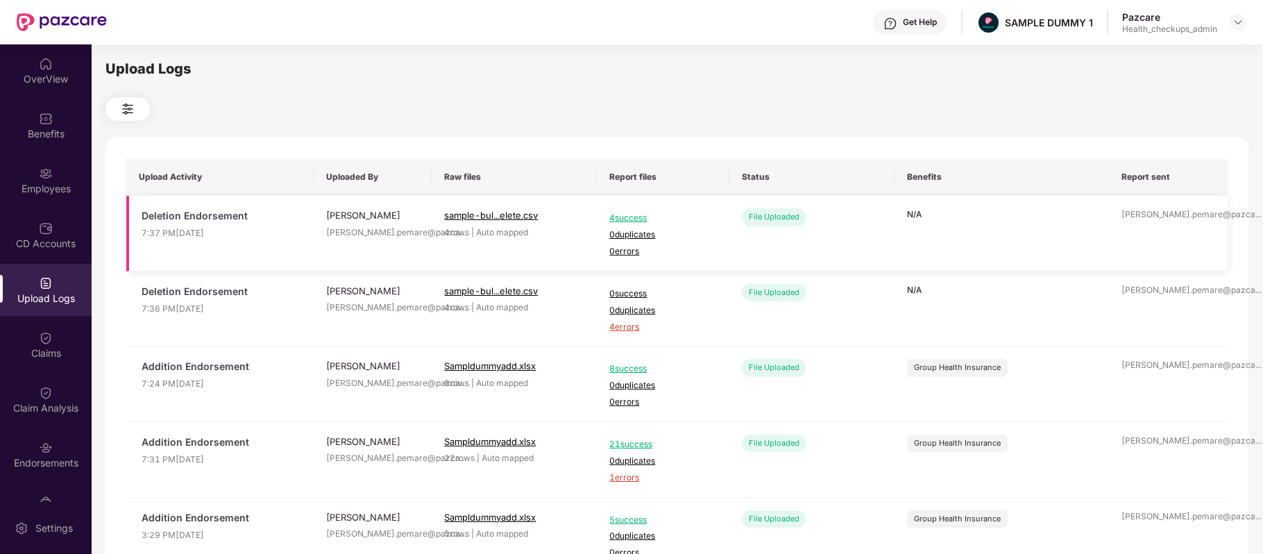
click at [636, 217] on span "4 success" at bounding box center [662, 218] width 107 height 13
click at [53, 162] on div "Employees" at bounding box center [46, 180] width 92 height 52
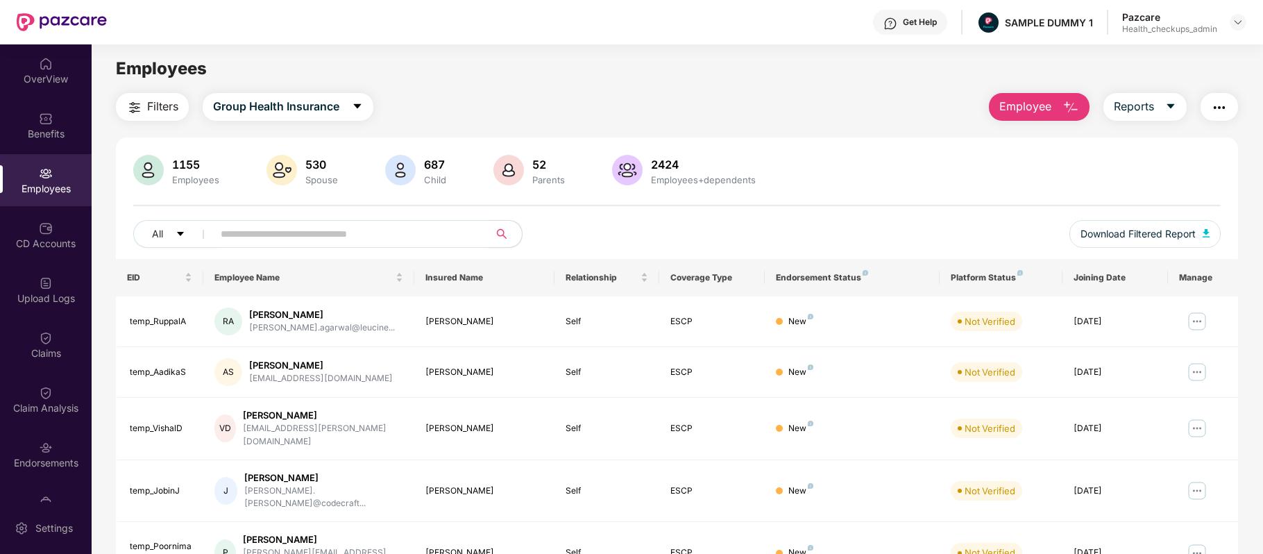
click at [312, 230] on input "text" at bounding box center [345, 233] width 249 height 21
paste input "**********"
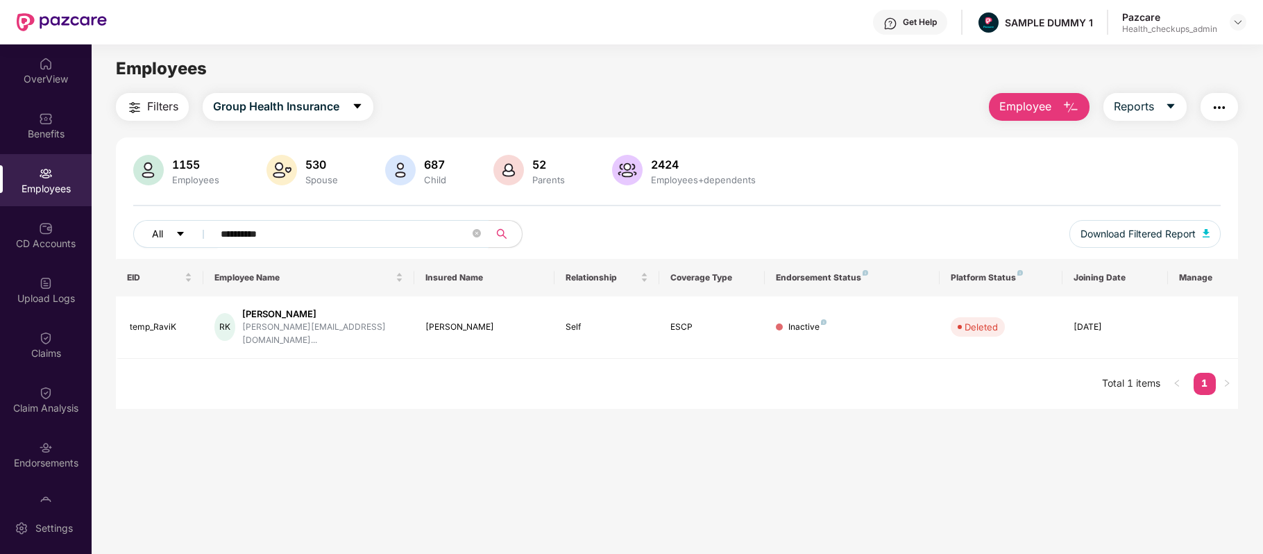
drag, startPoint x: 287, startPoint y: 231, endPoint x: 158, endPoint y: 240, distance: 128.7
click at [158, 240] on div "**********" at bounding box center [450, 234] width 634 height 28
paste input "*"
type input "**********"
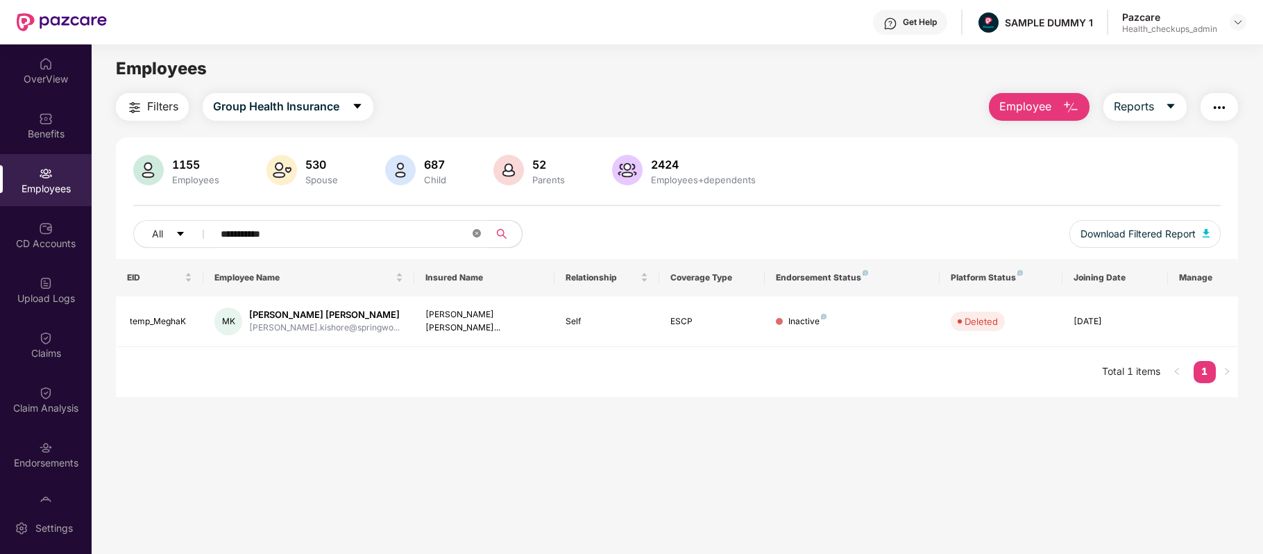
click at [477, 234] on icon "close-circle" at bounding box center [477, 233] width 8 height 8
